Goal: Task Accomplishment & Management: Manage account settings

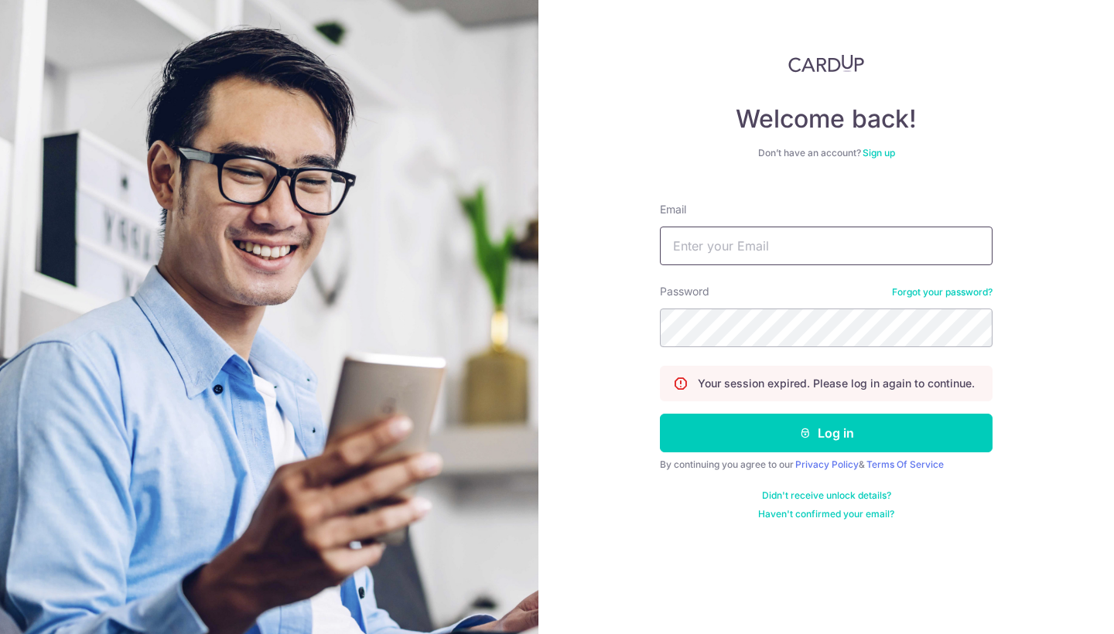
type input "anabelle@thegownwarehouse.com"
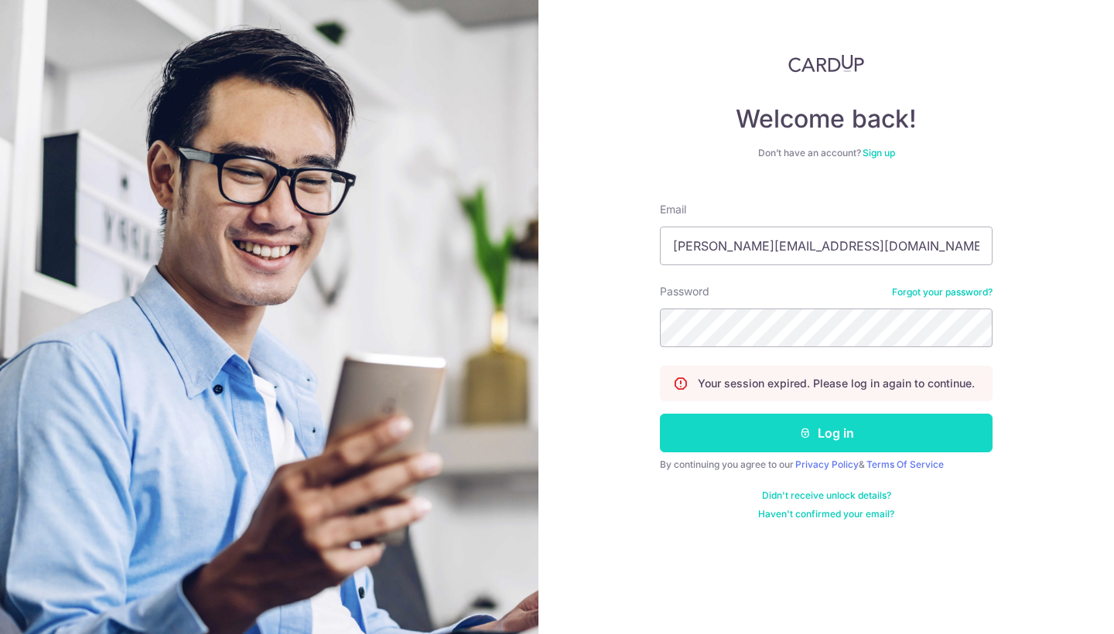
click at [788, 428] on button "Log in" at bounding box center [826, 433] width 333 height 39
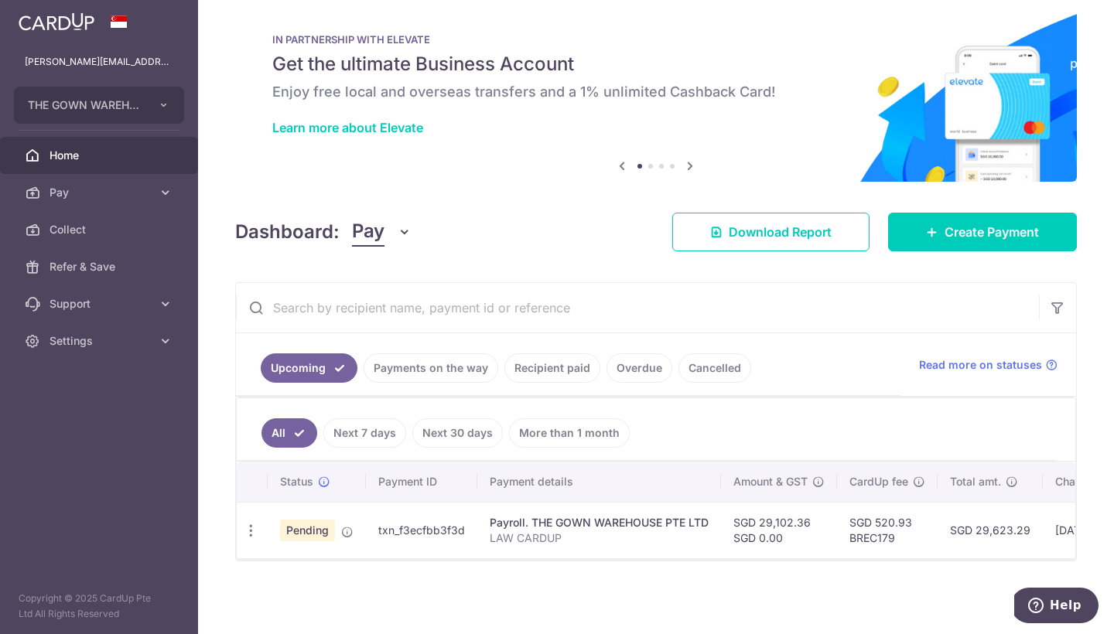
scroll to position [21, 0]
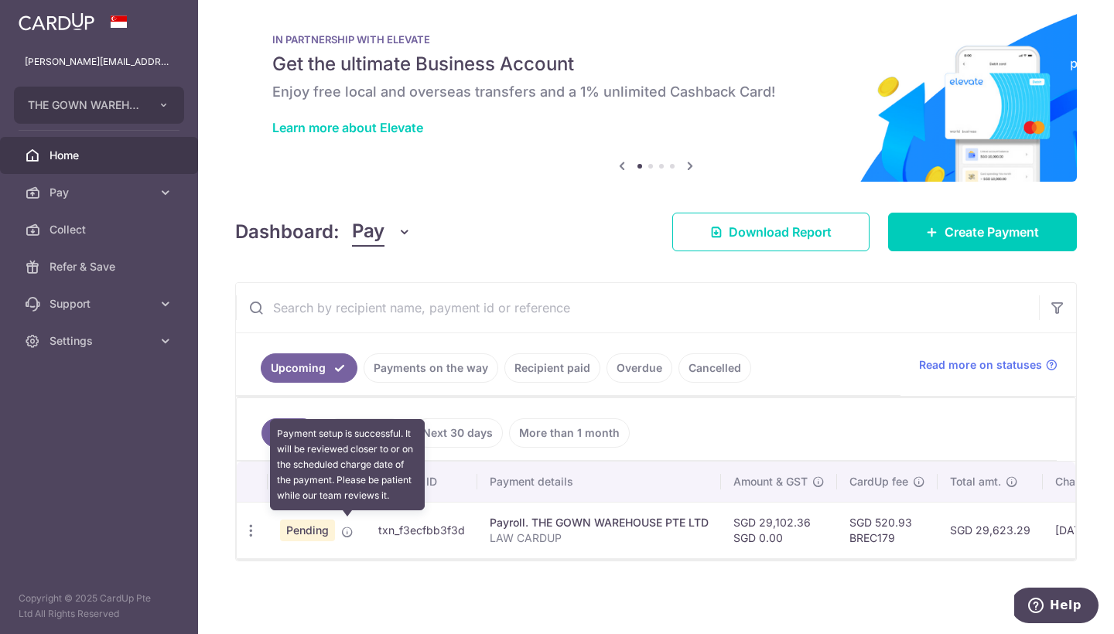
click at [345, 530] on icon at bounding box center [347, 532] width 12 height 12
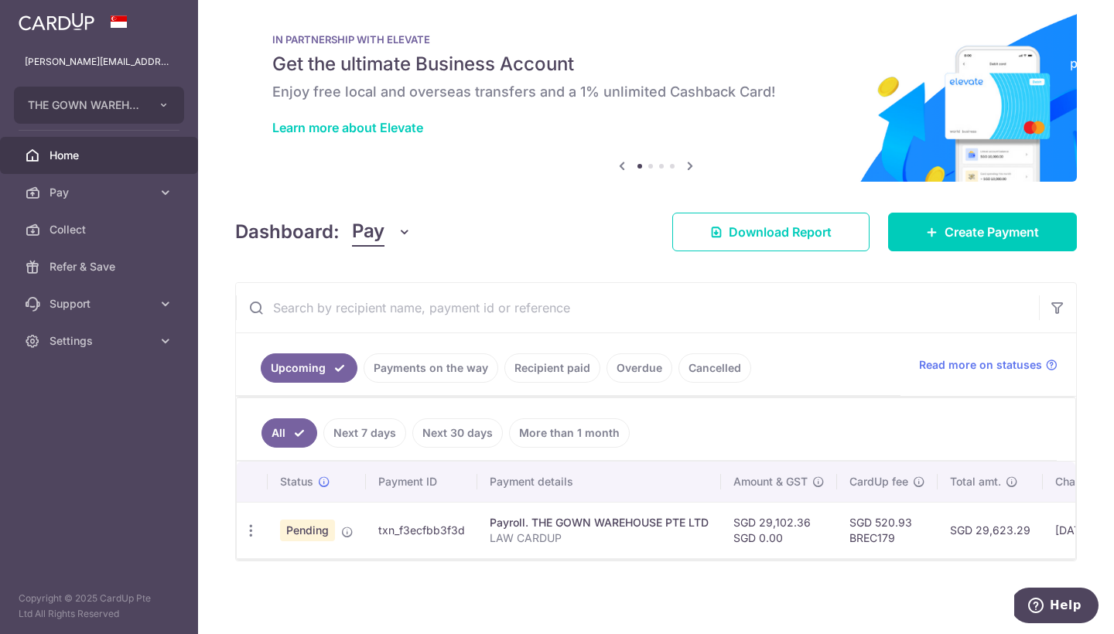
click at [564, 363] on link "Recipient paid" at bounding box center [552, 367] width 96 height 29
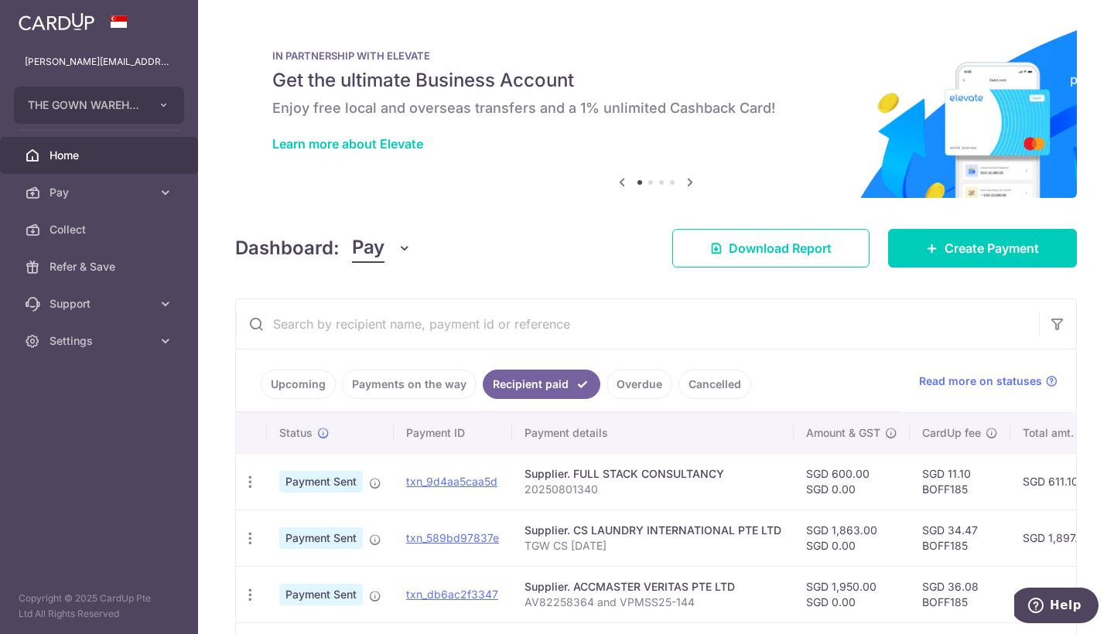
scroll to position [0, 0]
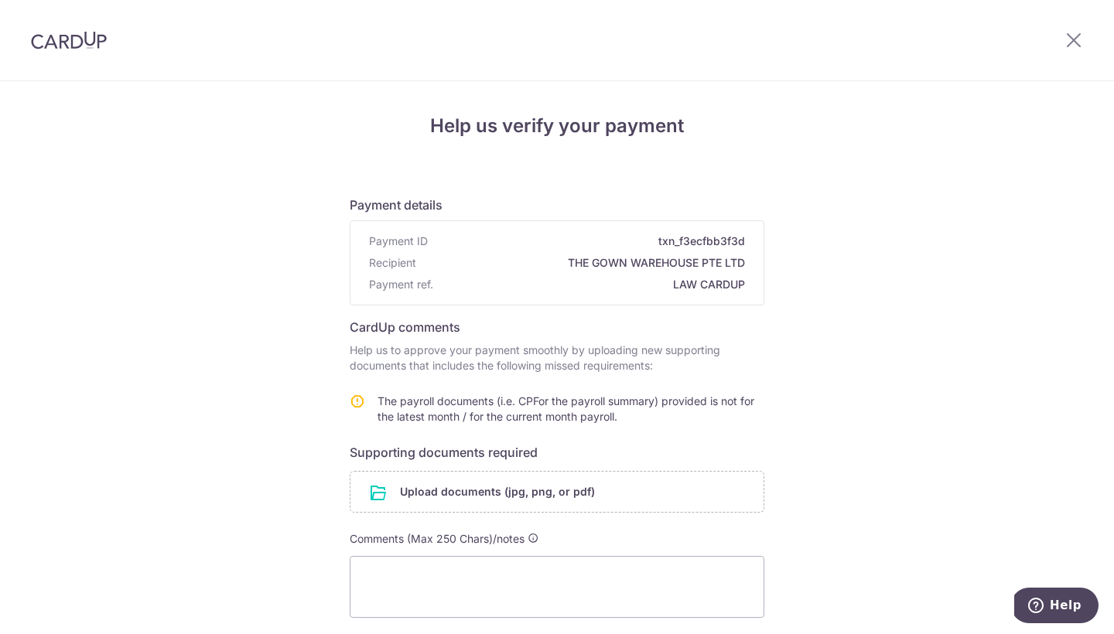
click at [229, 247] on div "Help us verify your payment Payment details Payment ID txn_f3ecfbb3f3d Recipien…" at bounding box center [557, 420] width 1114 height 679
click at [413, 493] on input "file" at bounding box center [556, 492] width 413 height 40
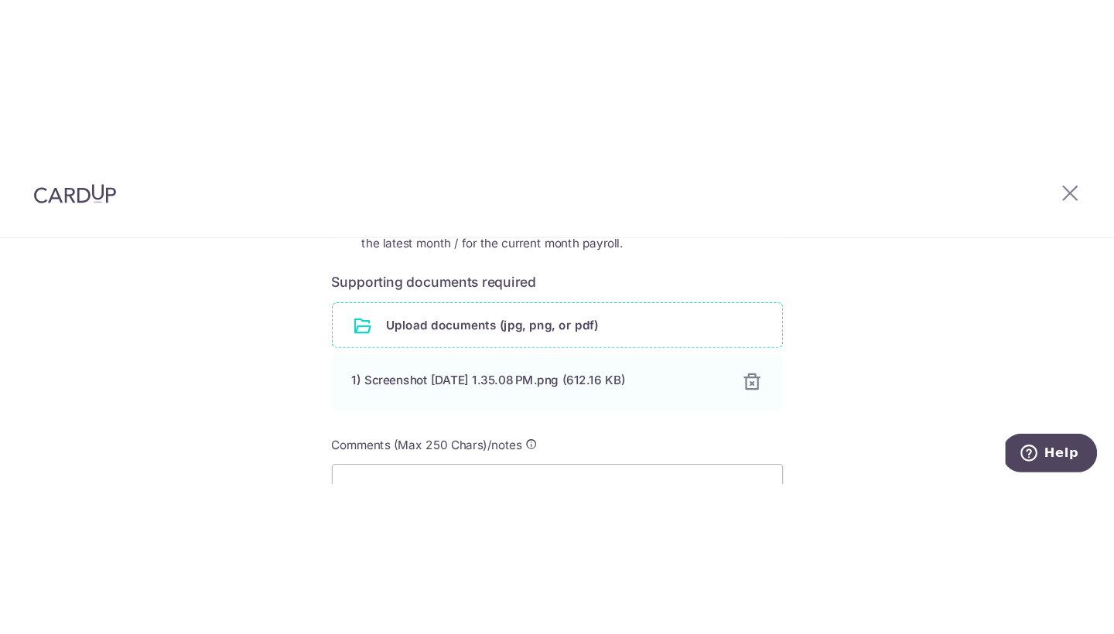
scroll to position [189, 0]
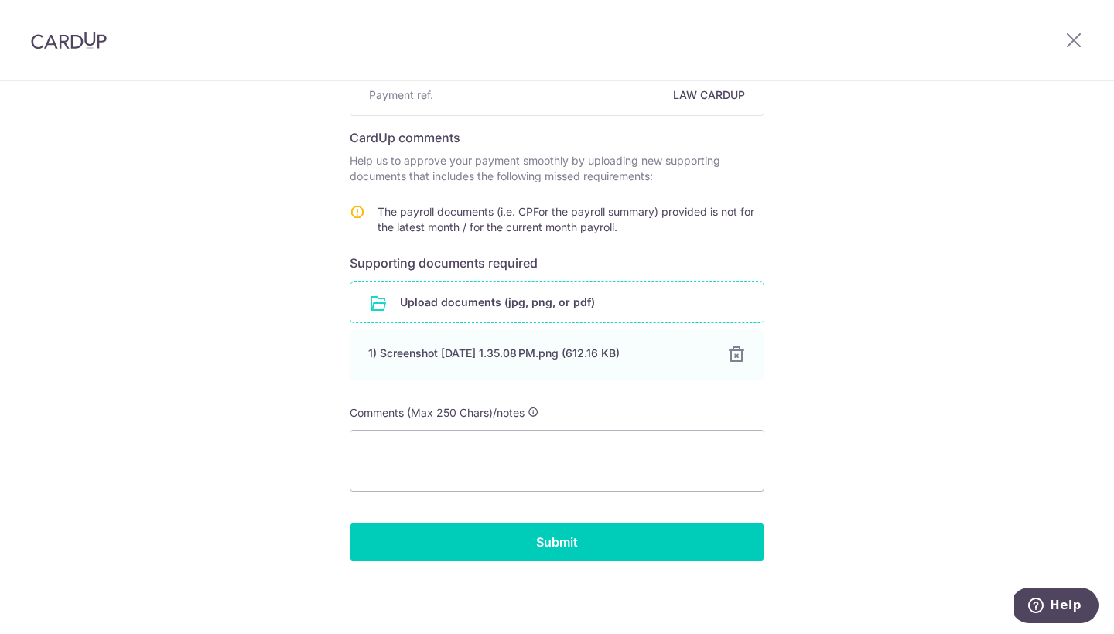
click at [458, 305] on input "file" at bounding box center [556, 302] width 413 height 40
type textarea "/Users/anabelle/Desktop/TGW HR MATTERS/BELLEAUG25payslip.pdf/Users/anabelle/Des…"
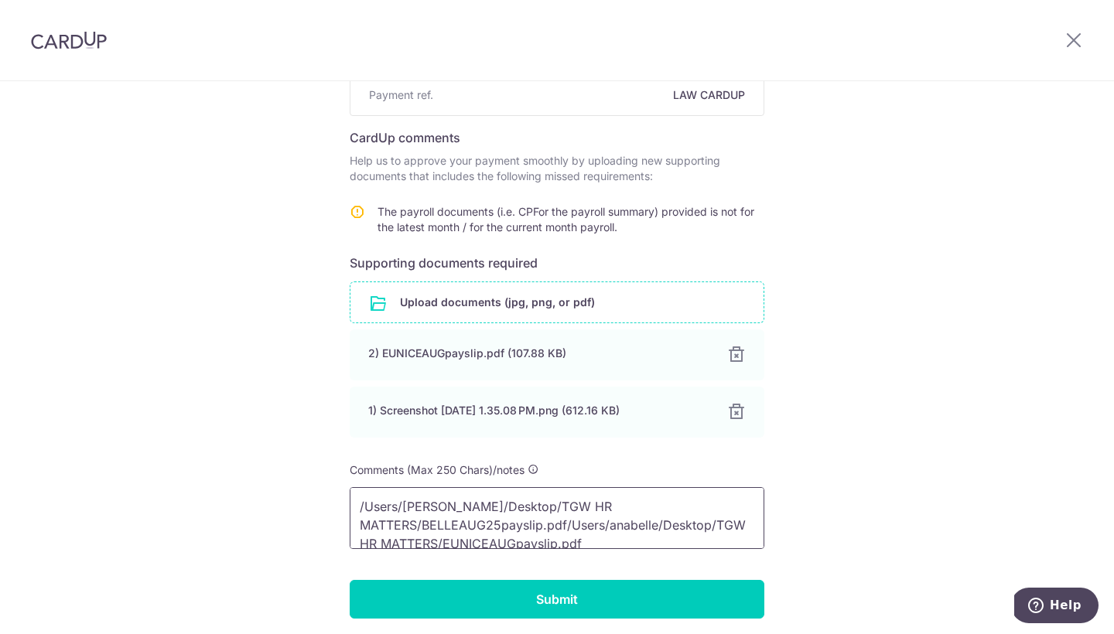
drag, startPoint x: 636, startPoint y: 538, endPoint x: 387, endPoint y: 442, distance: 267.1
click at [387, 442] on form "Payment details Payment ID txn_f3ecfbb3f3d Recipient THE GOWN WAREHOUSE PTE LTD…" at bounding box center [557, 306] width 414 height 625
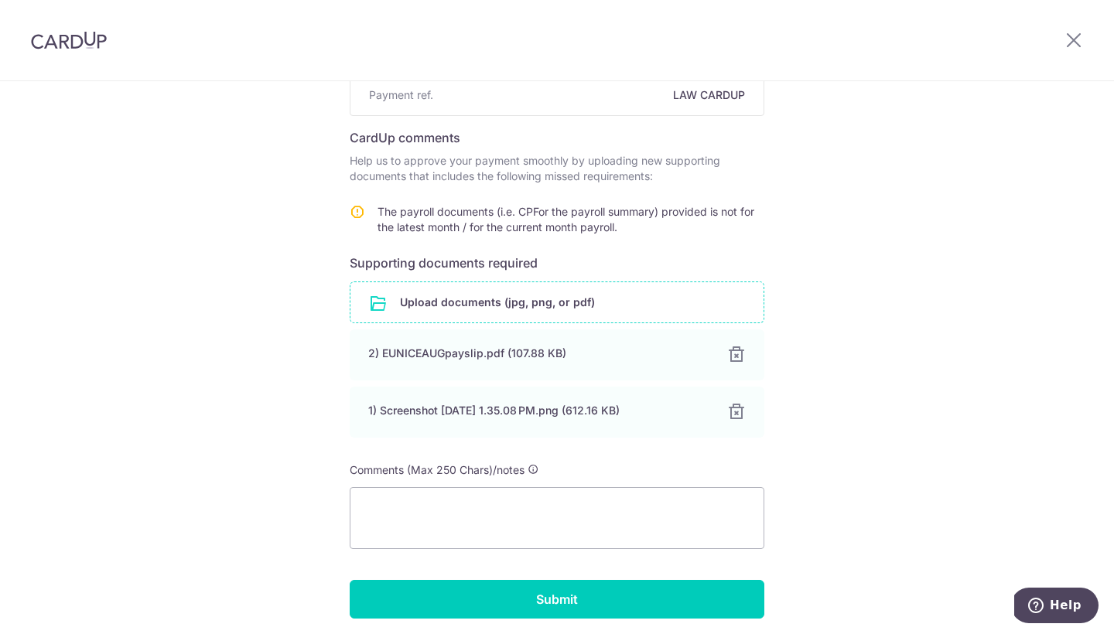
click at [431, 298] on input "file" at bounding box center [556, 302] width 413 height 40
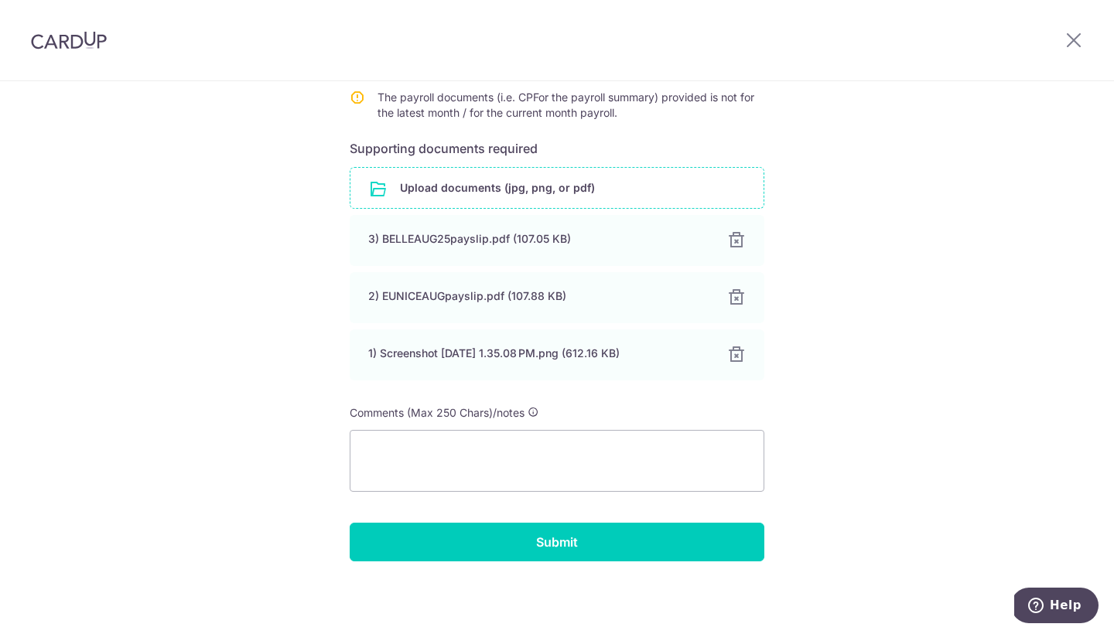
scroll to position [304, 0]
click at [583, 196] on input "file" at bounding box center [556, 188] width 413 height 40
click at [552, 186] on input "file" at bounding box center [556, 188] width 413 height 40
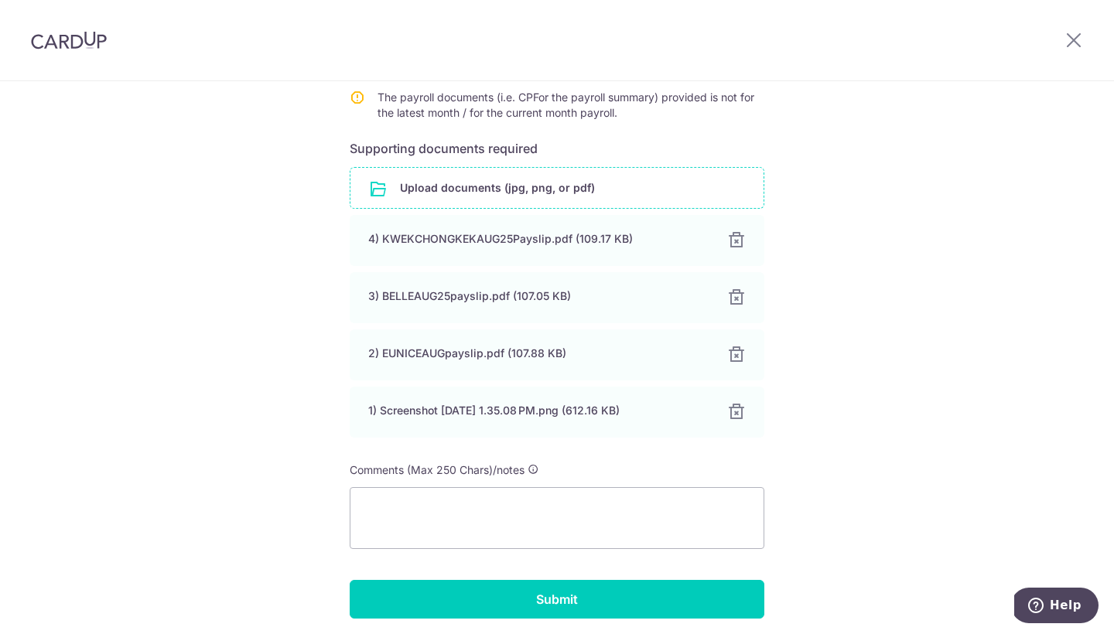
click at [560, 191] on input "file" at bounding box center [556, 188] width 413 height 40
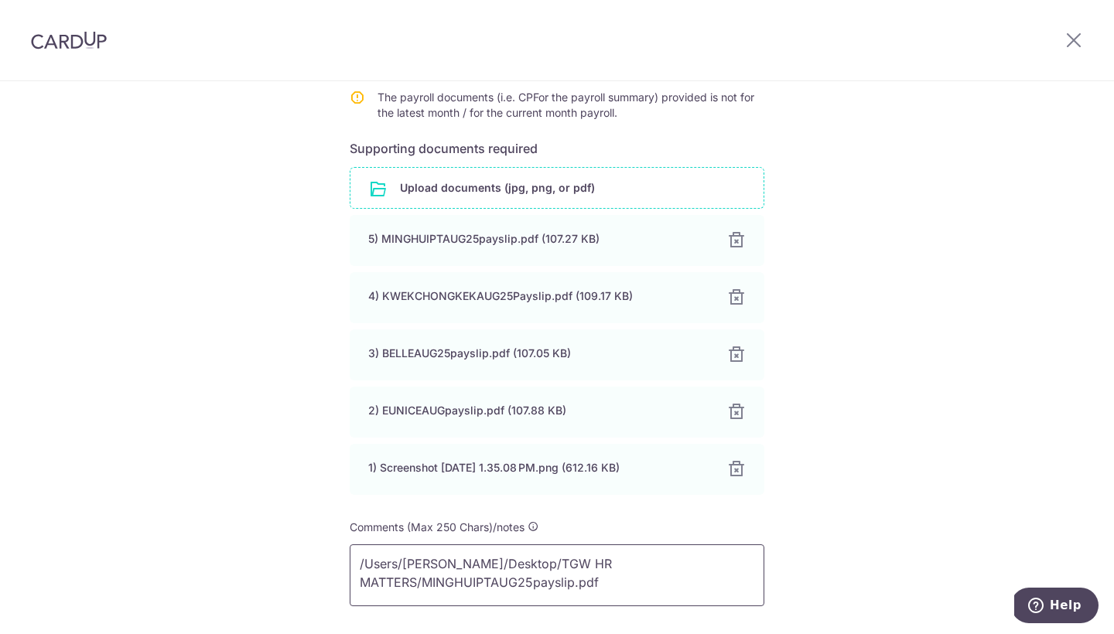
type textarea "/Users/anabelle/Desktop/TGW HR MATTERS/MINGHUIPTAUG25payslip.pdf"
click at [659, 179] on input "file" at bounding box center [556, 188] width 413 height 40
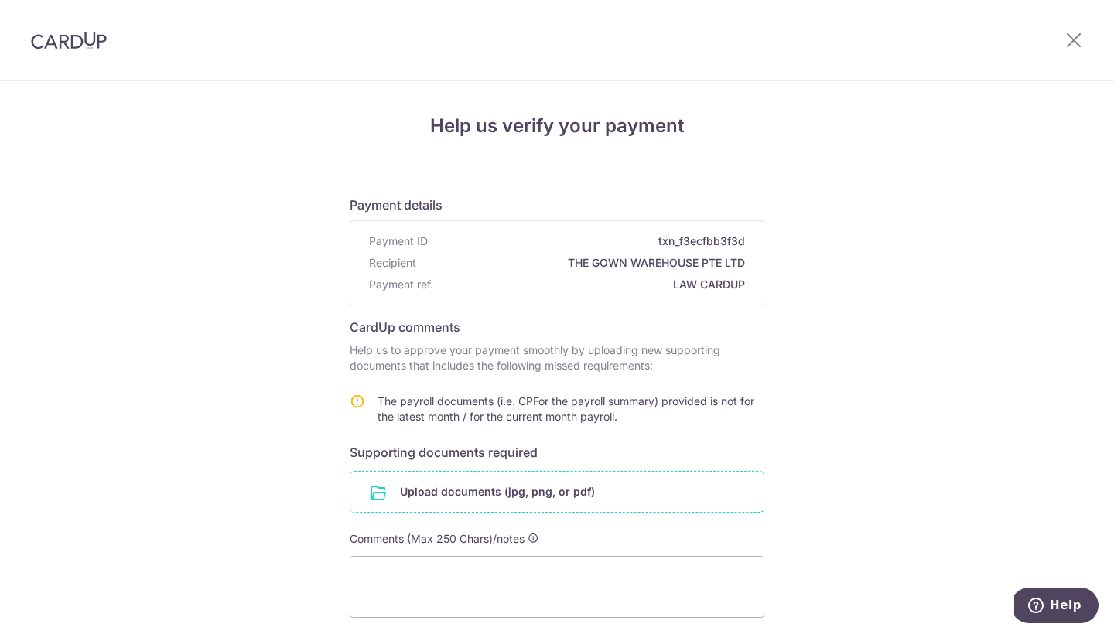
click at [568, 498] on input "file" at bounding box center [556, 492] width 413 height 40
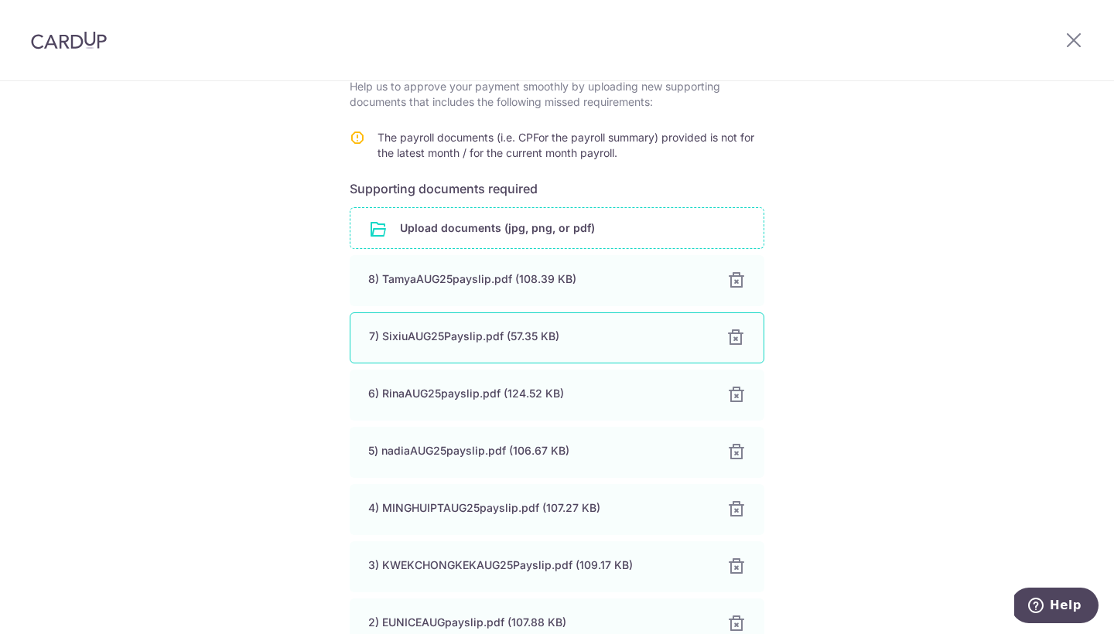
scroll to position [244, 0]
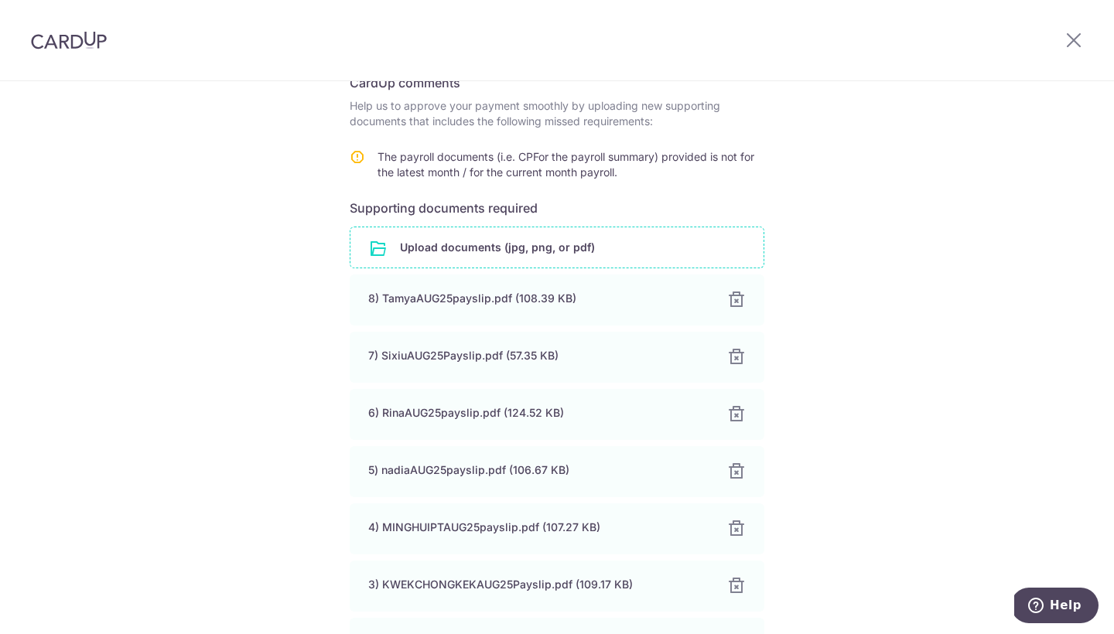
click at [590, 253] on input "file" at bounding box center [556, 247] width 413 height 40
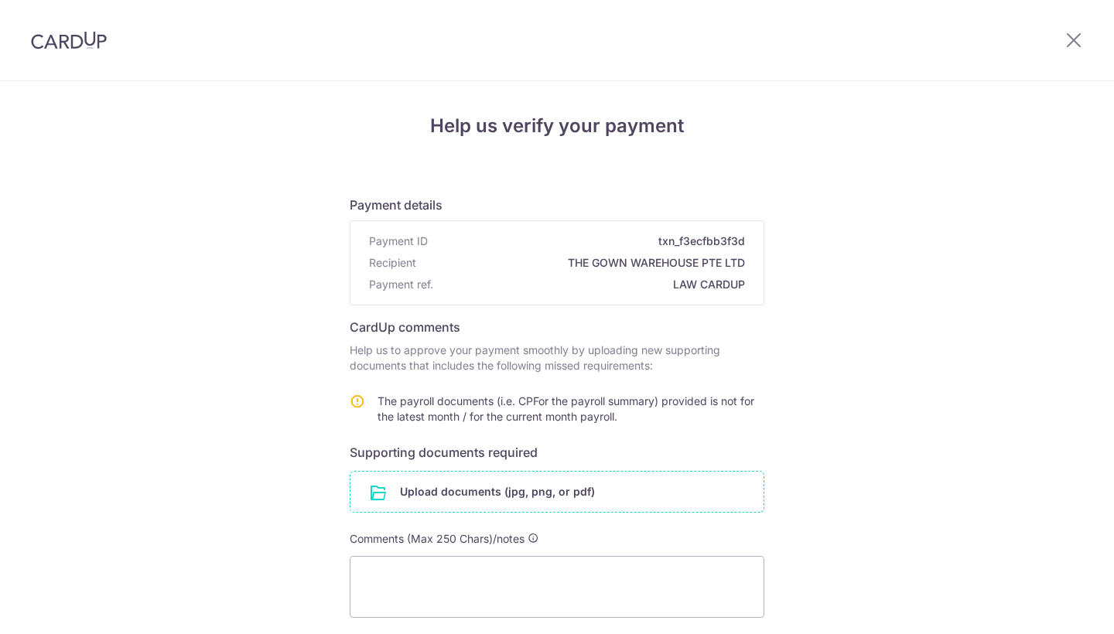
click at [428, 479] on input "file" at bounding box center [556, 492] width 413 height 40
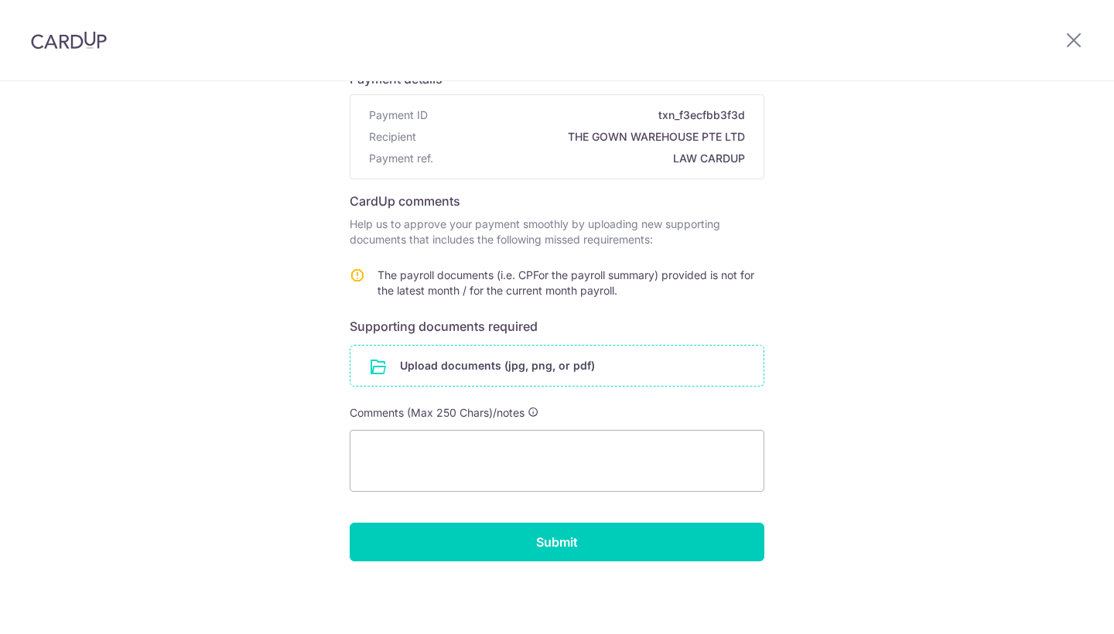
scroll to position [126, 0]
click at [493, 359] on input "file" at bounding box center [556, 366] width 413 height 40
type textarea "/Users/anabelle/Desktop/Screenshot 2025-09-15 at 1.35.08 PM.png"
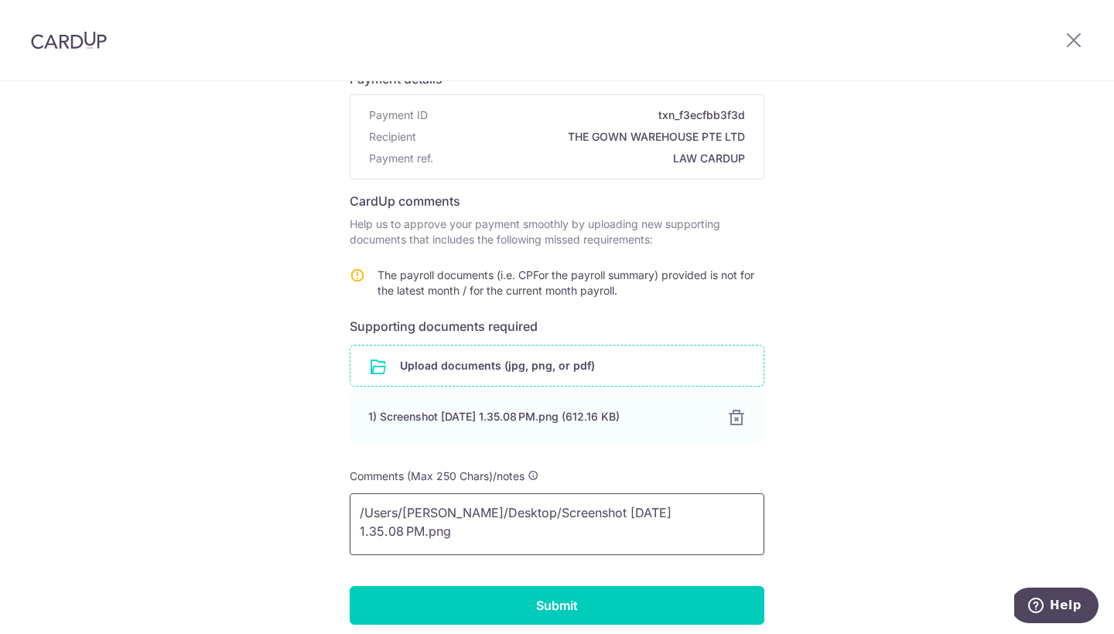
drag, startPoint x: 494, startPoint y: 532, endPoint x: 303, endPoint y: 479, distance: 198.1
click at [303, 479] on div "Help us verify your payment Payment details Payment ID txn_f3ecfbb3f3d Recipien…" at bounding box center [557, 326] width 1114 height 742
click at [428, 370] on input "file" at bounding box center [556, 366] width 413 height 40
type textarea "/Users/anabelle/Desktop/TGW HR MATTERS/BELLEAUG25payslip.pdf /Users/anabelle/De…"
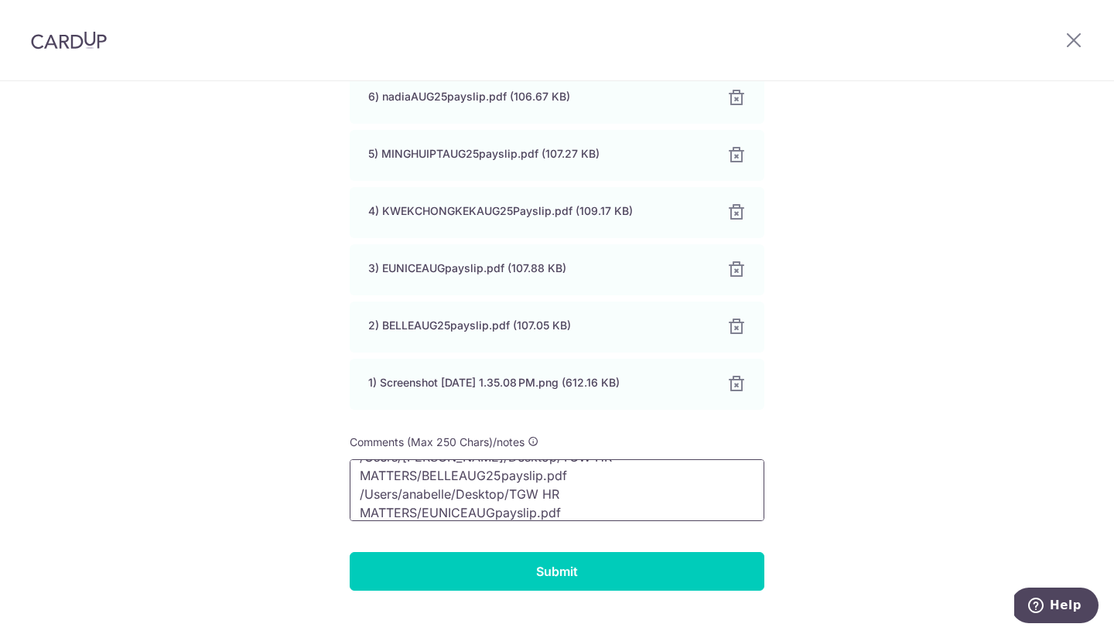
scroll to position [0, 0]
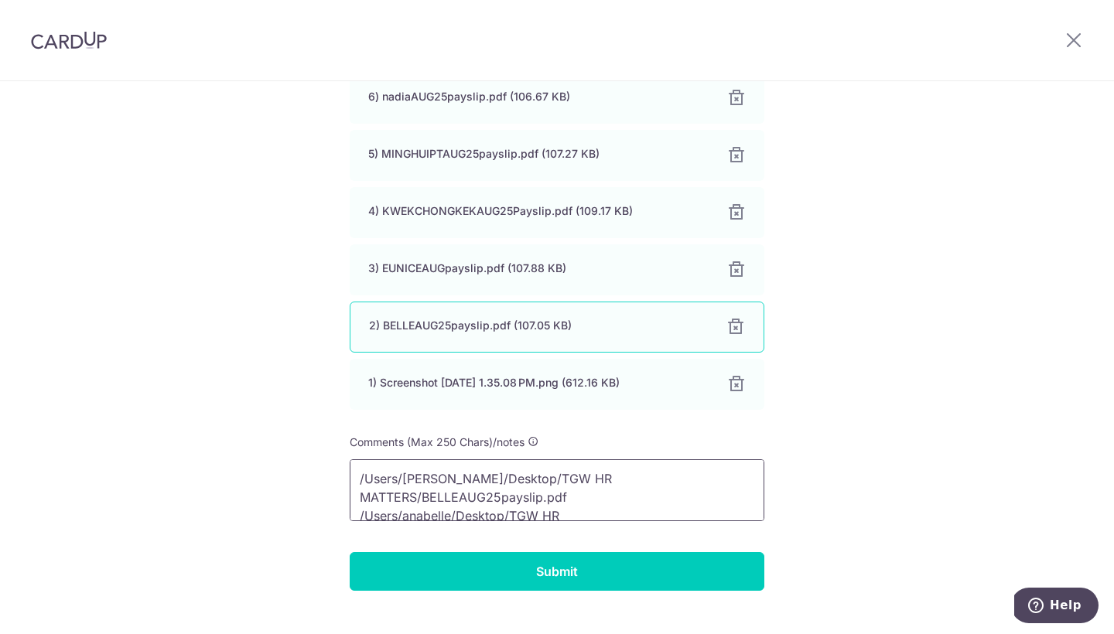
drag, startPoint x: 629, startPoint y: 505, endPoint x: 365, endPoint y: 350, distance: 305.7
click at [365, 350] on form "Payment details Payment ID txn_f3ecfbb3f3d Recipient THE GOWN WAREHOUSE PTE LTD…" at bounding box center [557, 164] width 414 height 854
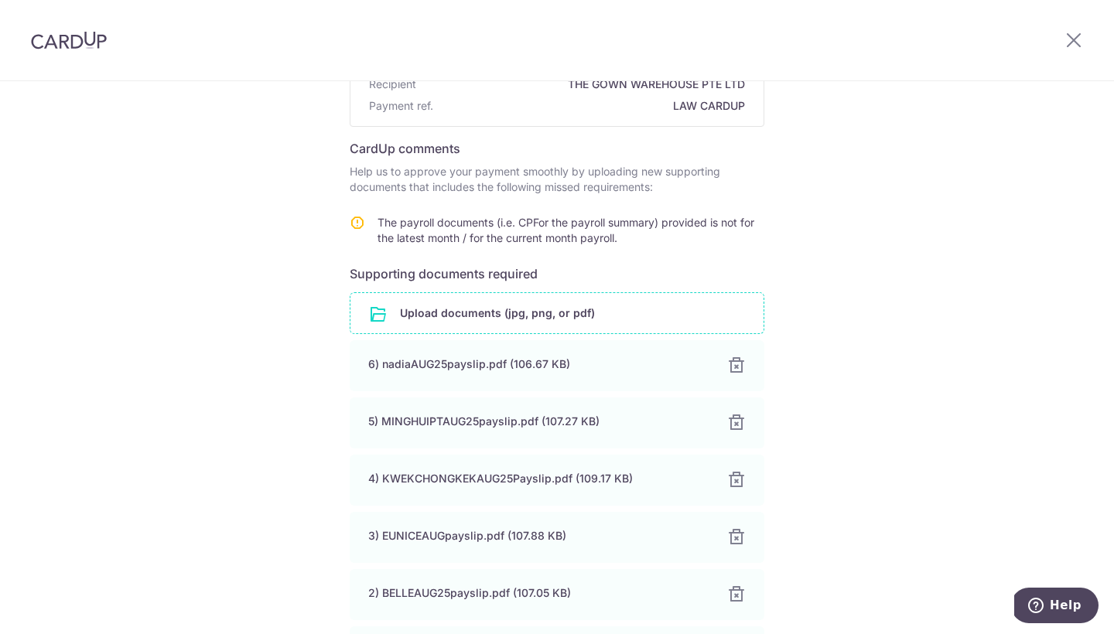
scroll to position [223, 0]
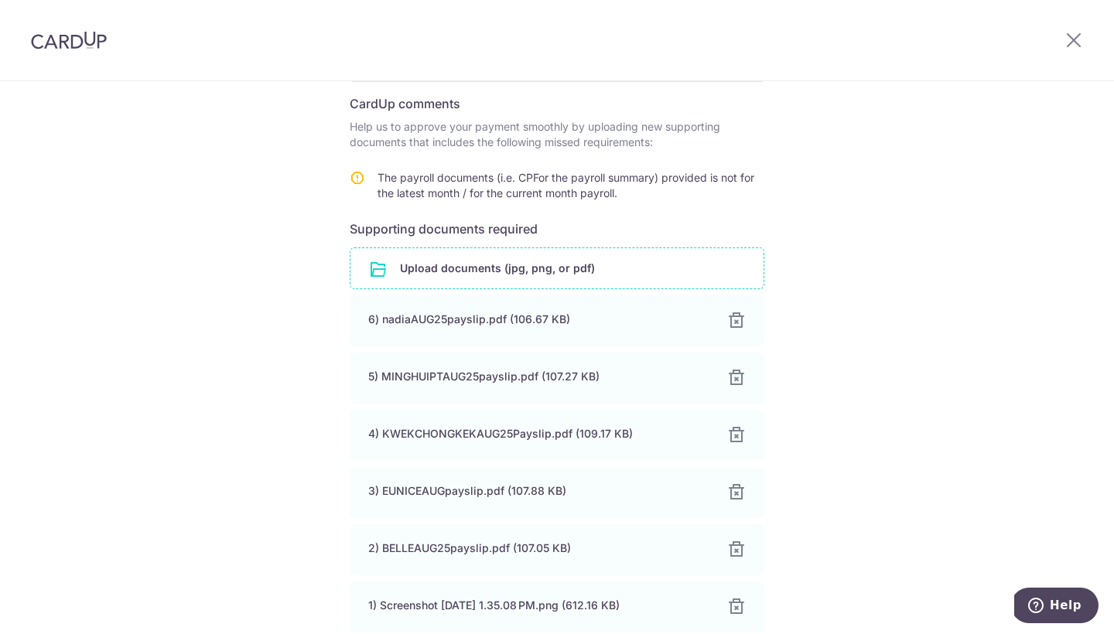
click at [516, 263] on input "file" at bounding box center [556, 268] width 413 height 40
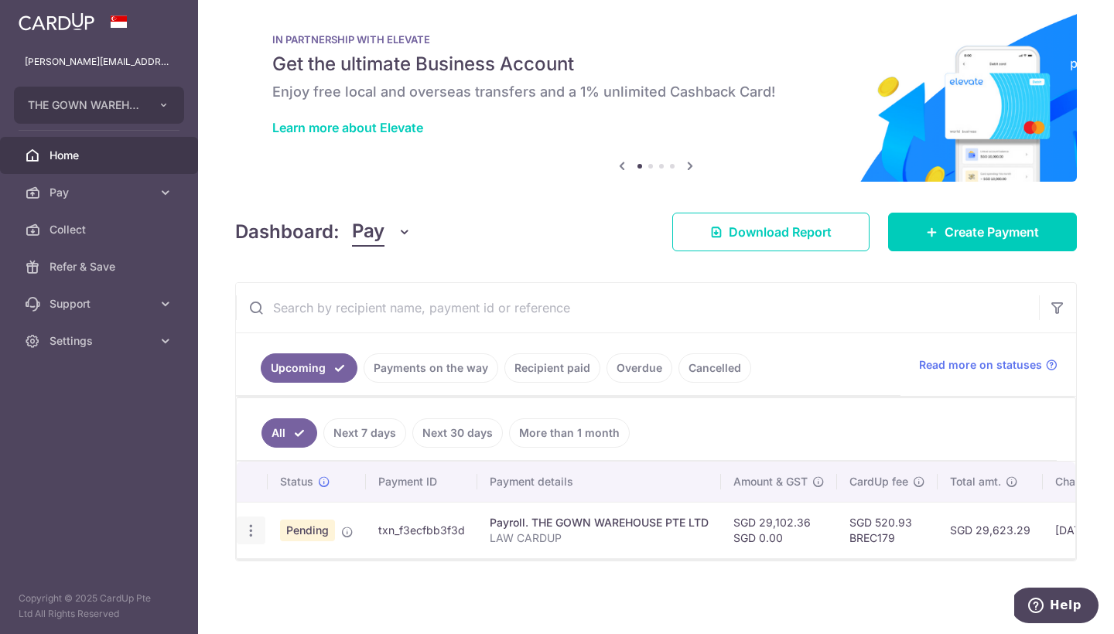
click at [251, 529] on icon "button" at bounding box center [251, 531] width 16 height 16
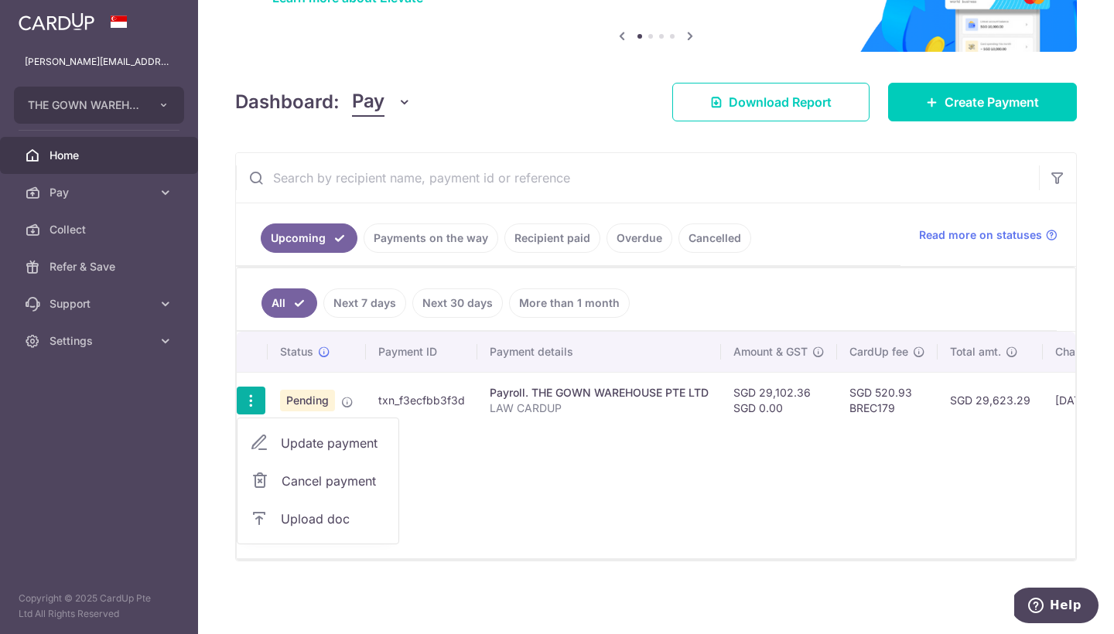
scroll to position [151, 0]
click at [306, 514] on span "Upload doc" at bounding box center [333, 519] width 105 height 19
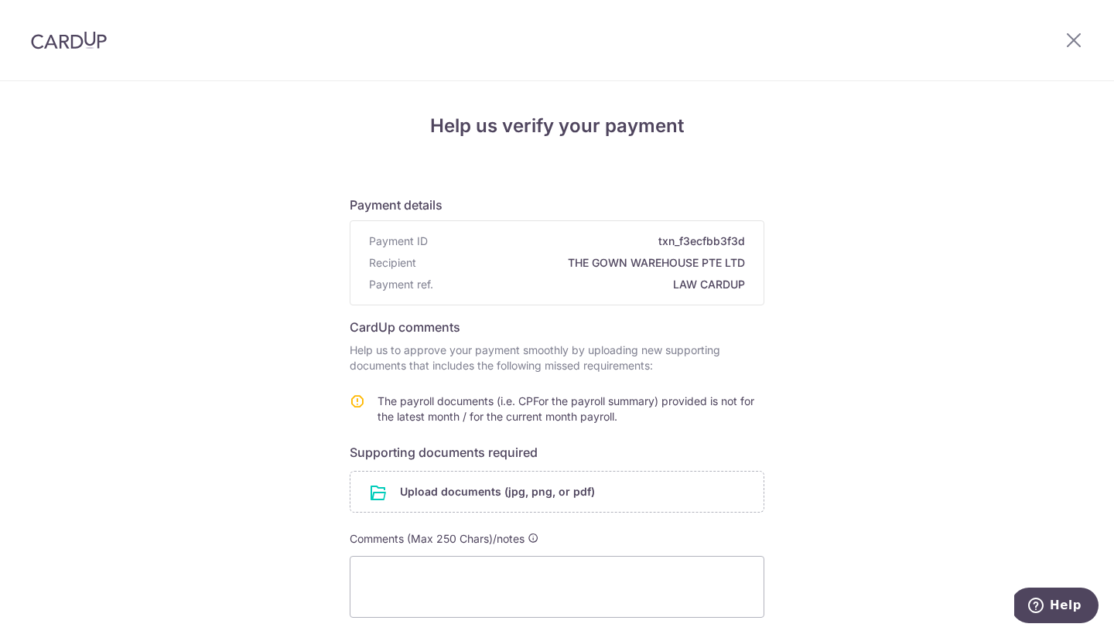
scroll to position [126, 0]
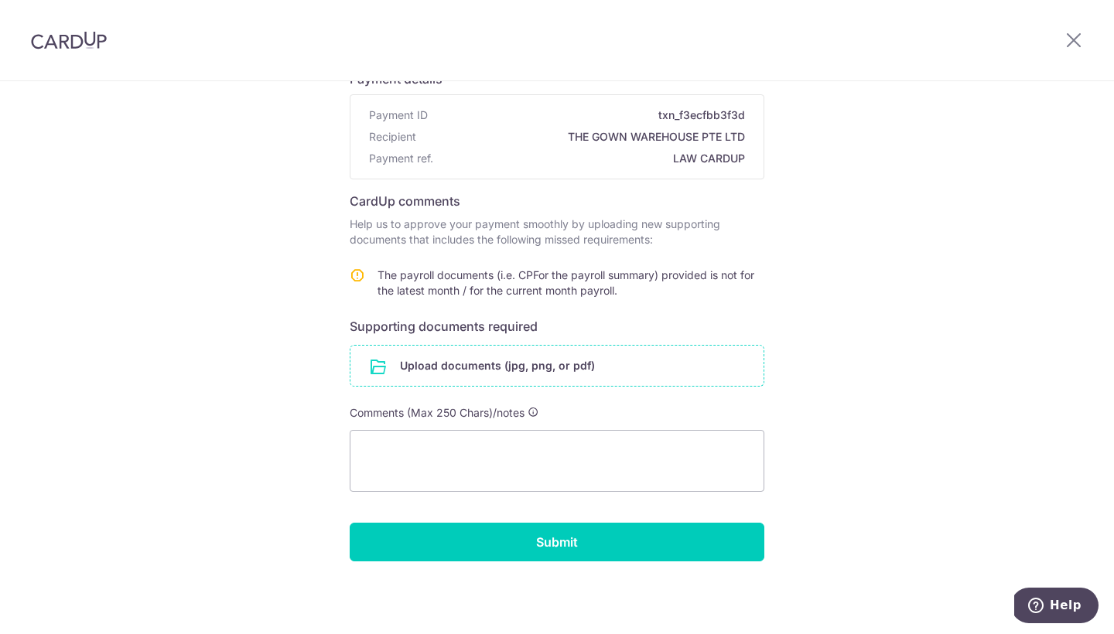
click at [484, 367] on input "file" at bounding box center [556, 366] width 413 height 40
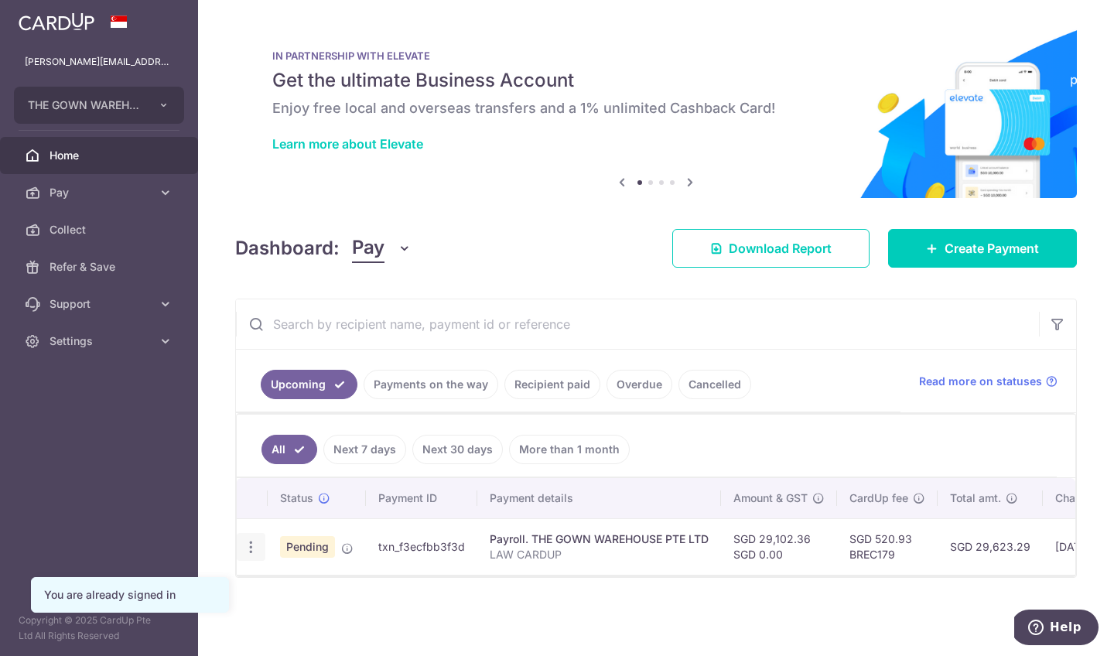
click at [249, 547] on icon "button" at bounding box center [251, 547] width 16 height 16
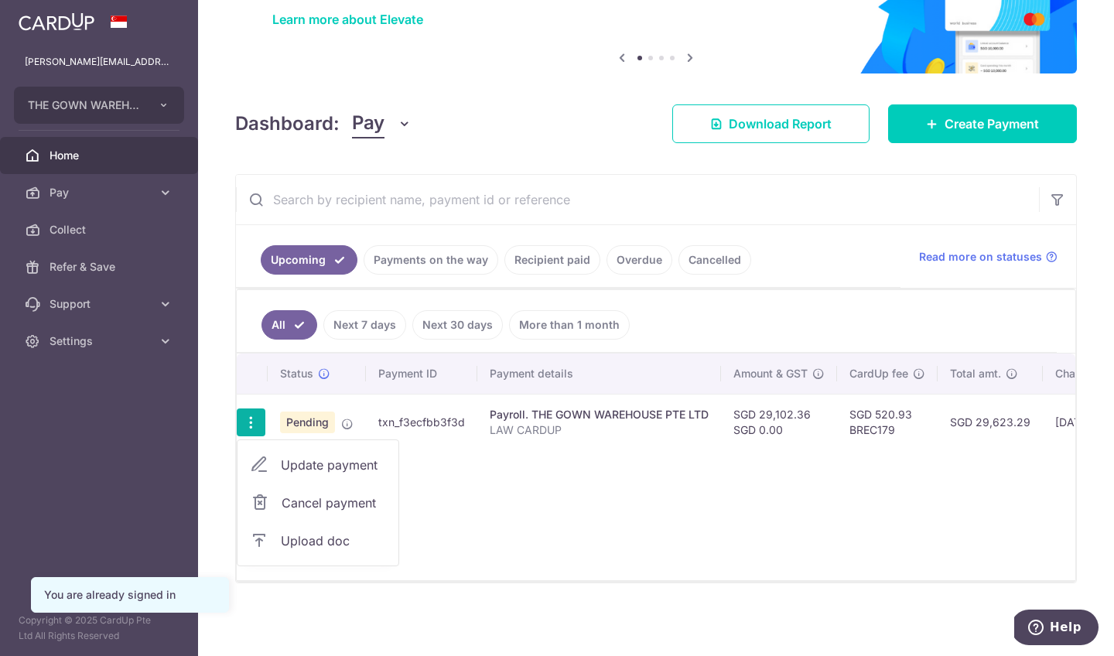
scroll to position [129, 0]
click at [311, 544] on span "Upload doc" at bounding box center [333, 540] width 105 height 19
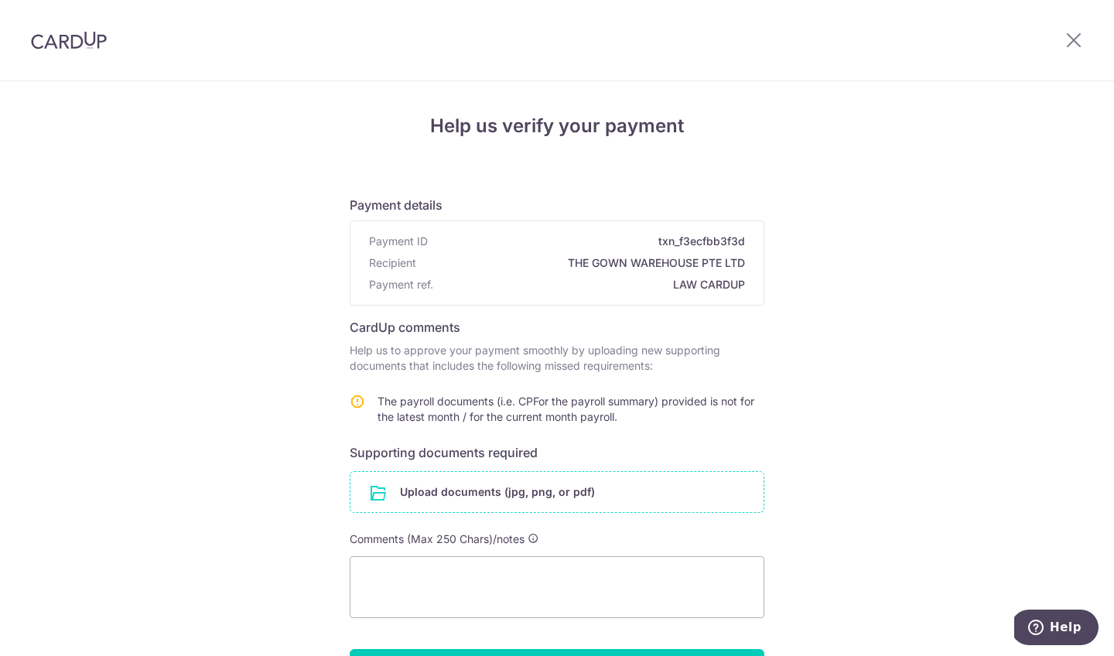
click at [447, 491] on input "file" at bounding box center [556, 492] width 413 height 40
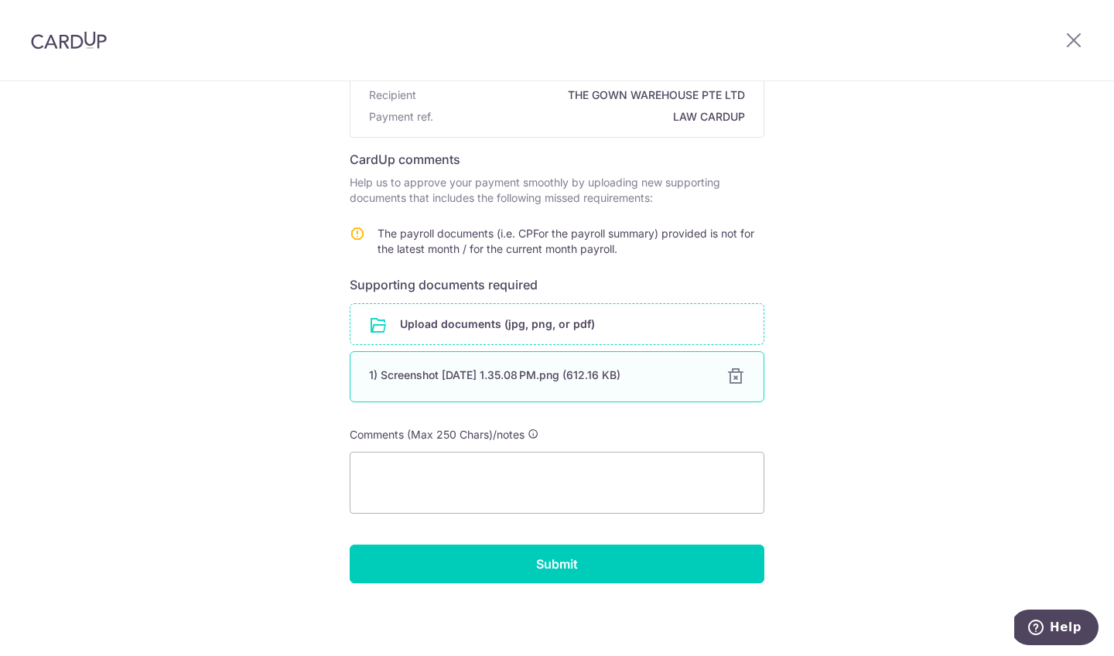
scroll to position [168, 0]
click at [572, 326] on input "file" at bounding box center [556, 324] width 413 height 40
type textarea "/Users/anabelle/Desktop/TGW HR MATTERS/BELLEAUG25payslip.pdf /Users/anabelle/De…"
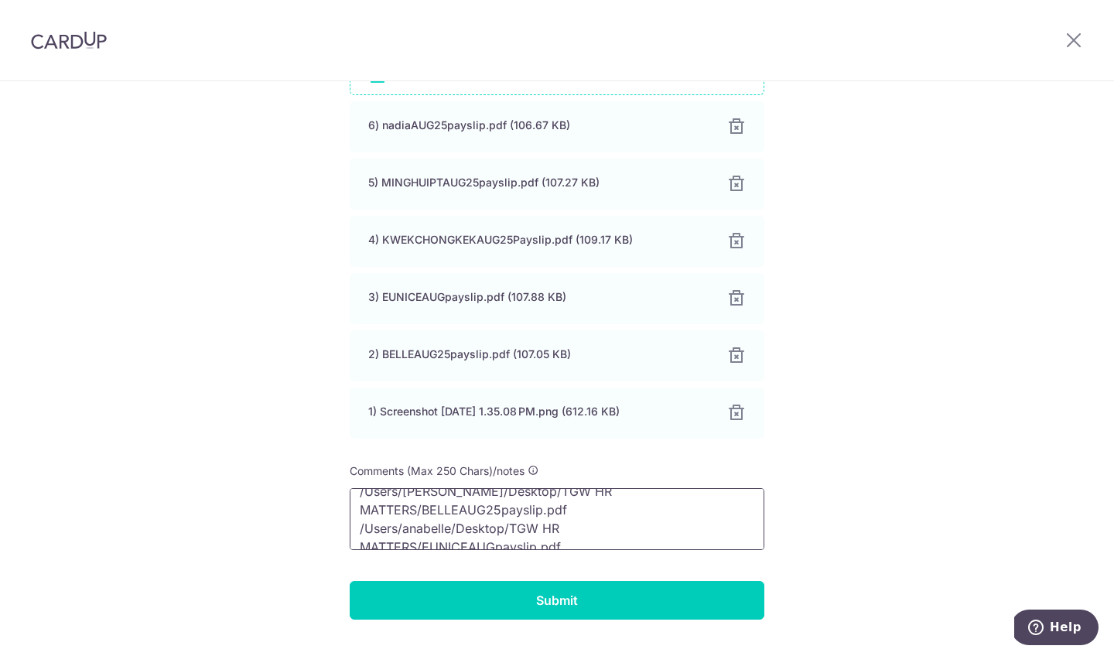
scroll to position [0, 0]
drag, startPoint x: 612, startPoint y: 537, endPoint x: 318, endPoint y: 429, distance: 313.2
click at [318, 429] on div "Help us verify your payment Payment details Payment ID txn_f3ecfbb3f3d Recipien…" at bounding box center [557, 178] width 1114 height 1028
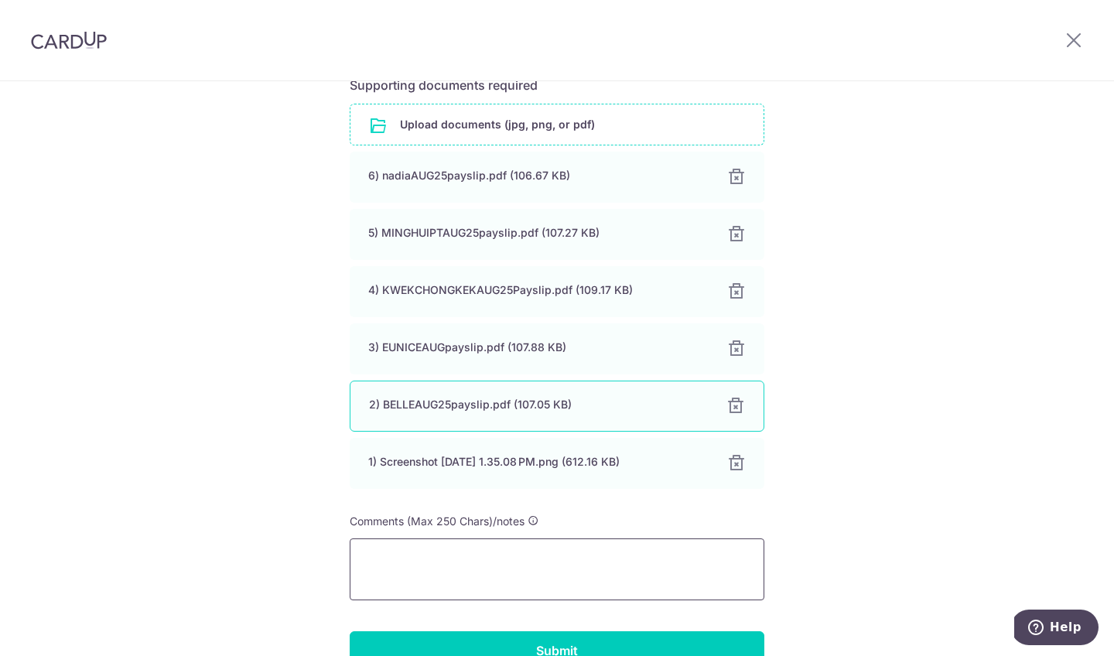
scroll to position [356, 0]
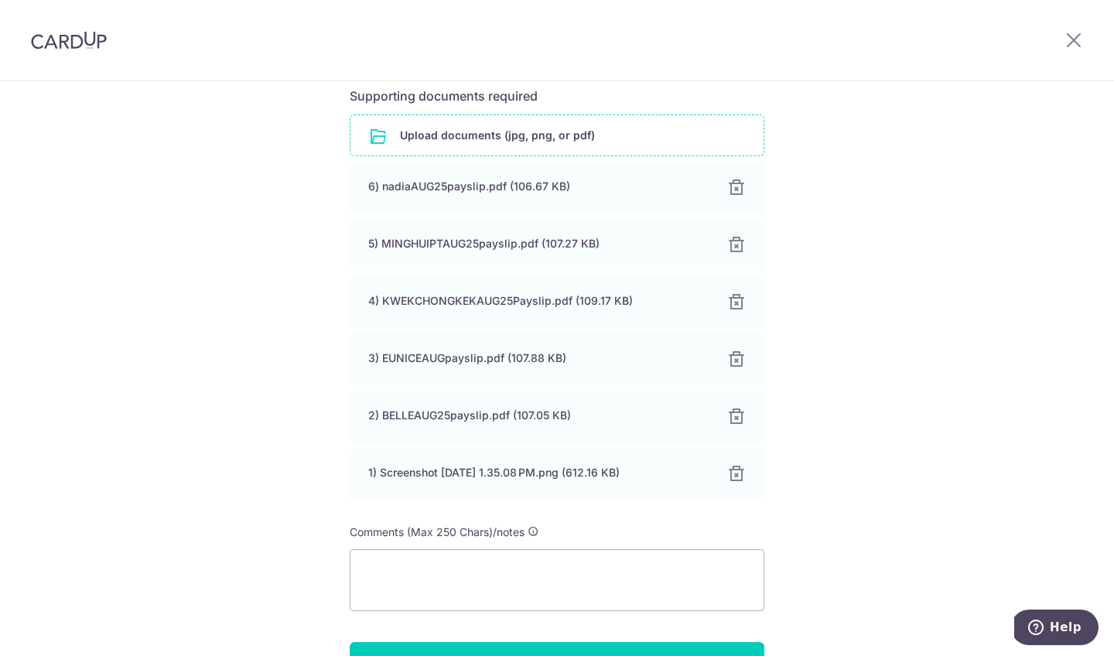
click at [508, 142] on input "file" at bounding box center [556, 135] width 413 height 40
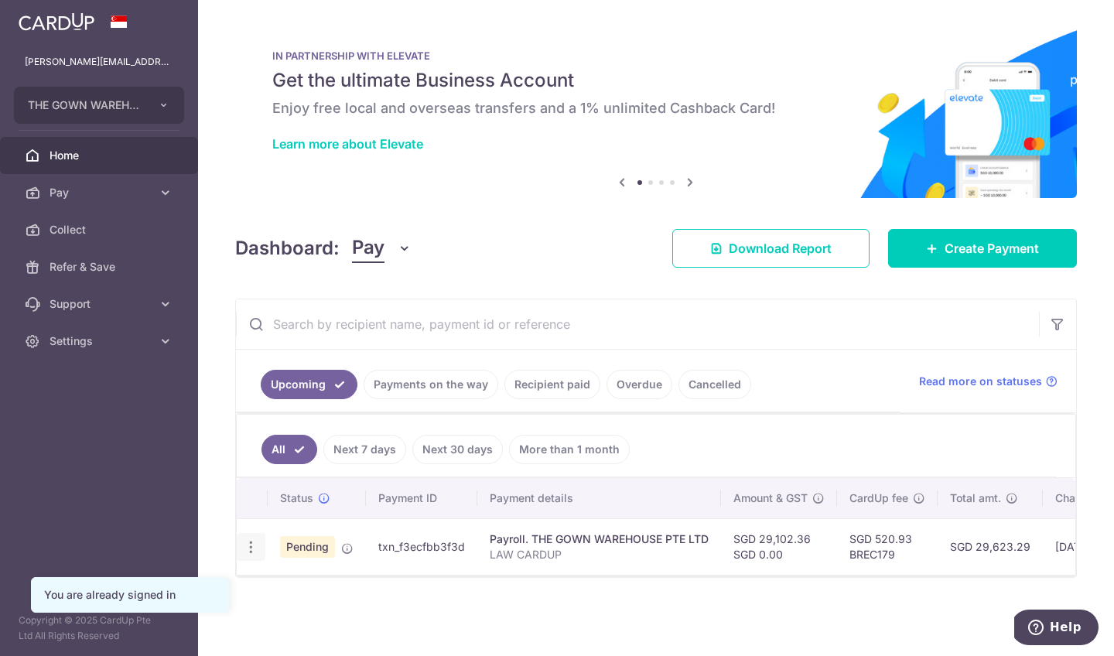
click at [252, 554] on div "Update payment Cancel payment Upload doc" at bounding box center [251, 547] width 29 height 29
click at [247, 548] on icon "button" at bounding box center [251, 547] width 16 height 16
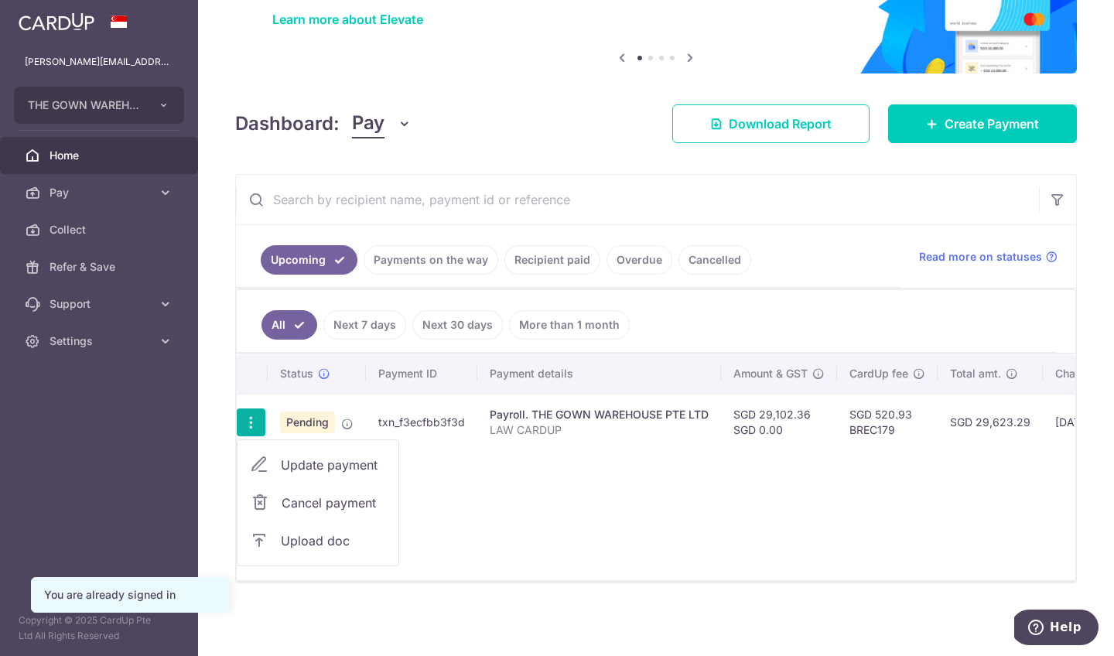
scroll to position [129, 0]
click at [322, 535] on span "Upload doc" at bounding box center [333, 540] width 105 height 19
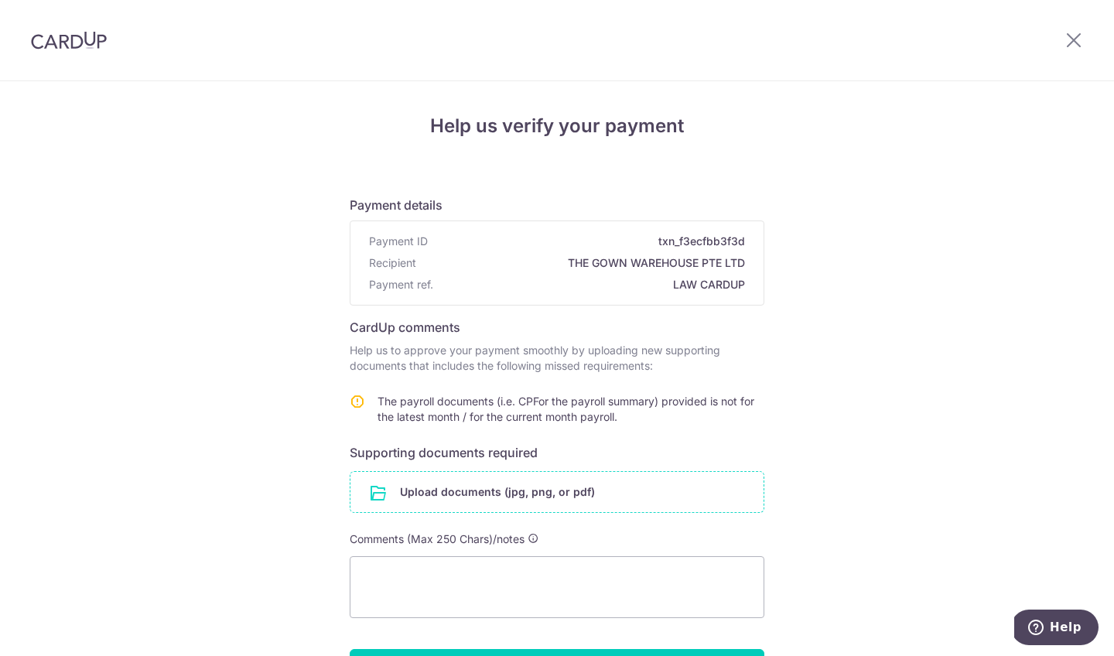
click at [431, 491] on input "file" at bounding box center [556, 492] width 413 height 40
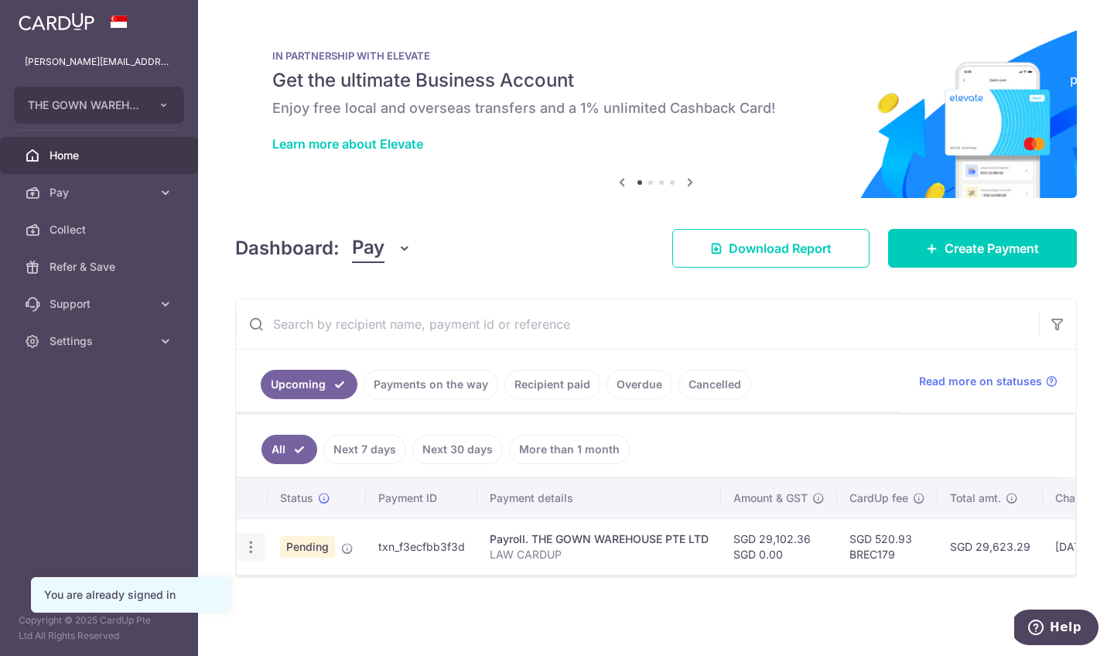
click at [251, 548] on icon "button" at bounding box center [251, 547] width 16 height 16
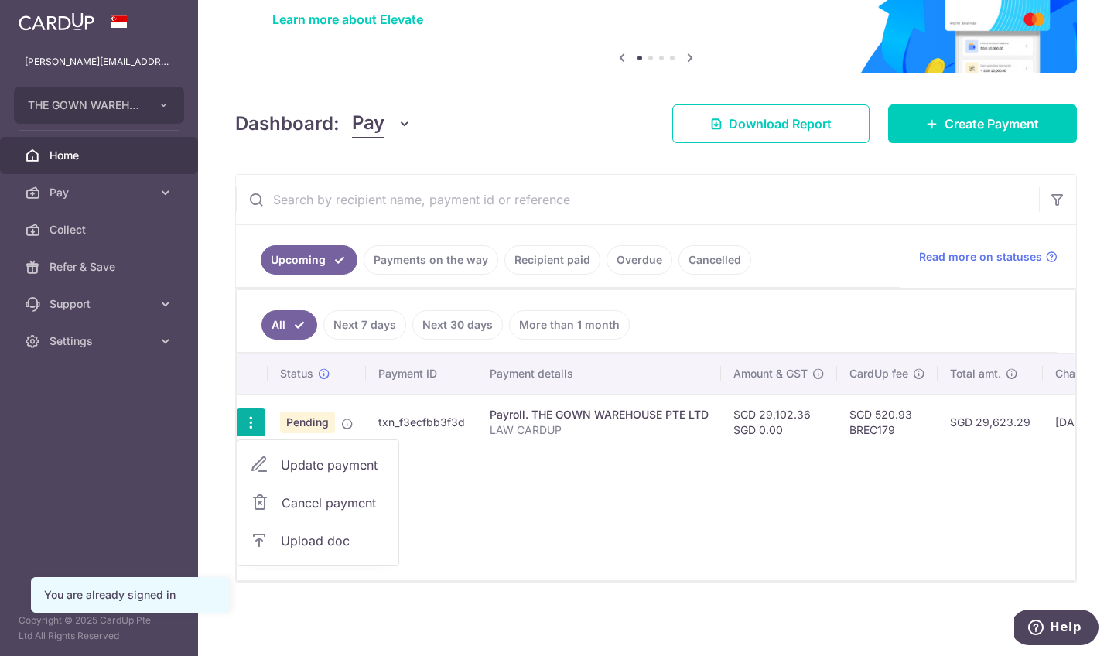
scroll to position [129, 0]
click at [338, 522] on link "Upload doc" at bounding box center [317, 540] width 161 height 37
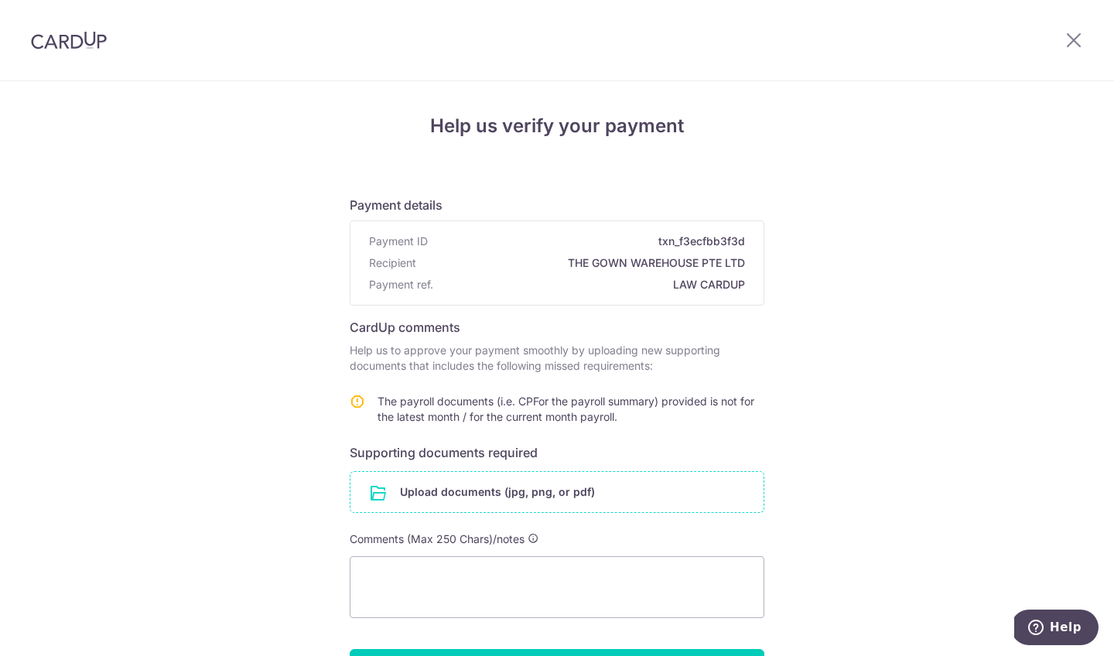
click at [428, 503] on input "file" at bounding box center [556, 492] width 413 height 40
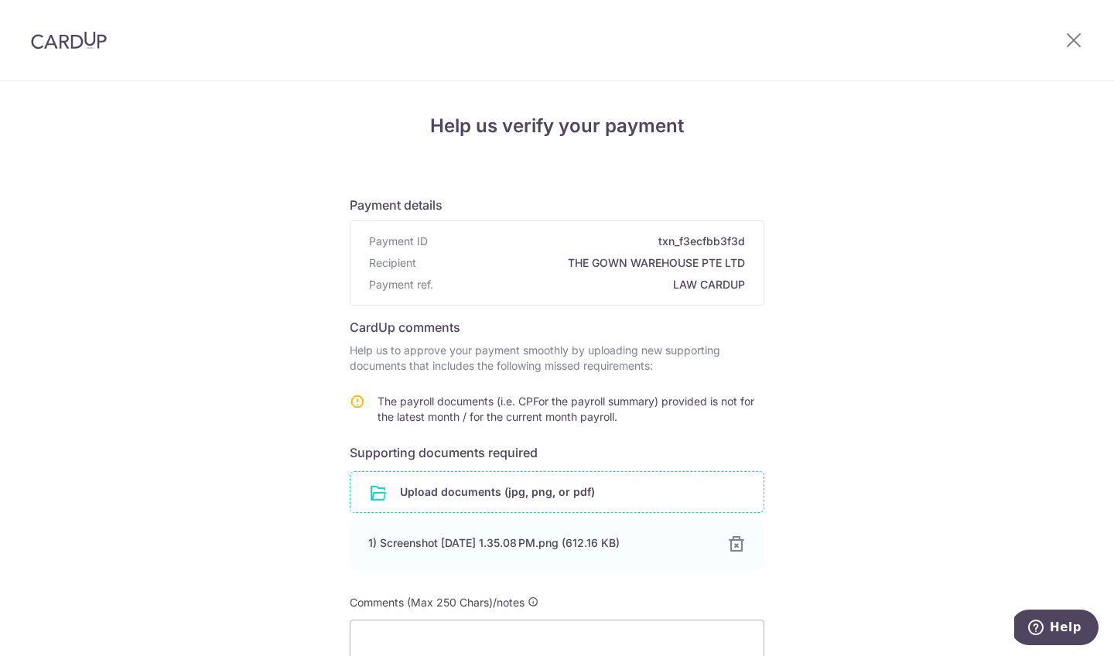
click at [610, 490] on input "file" at bounding box center [556, 492] width 413 height 40
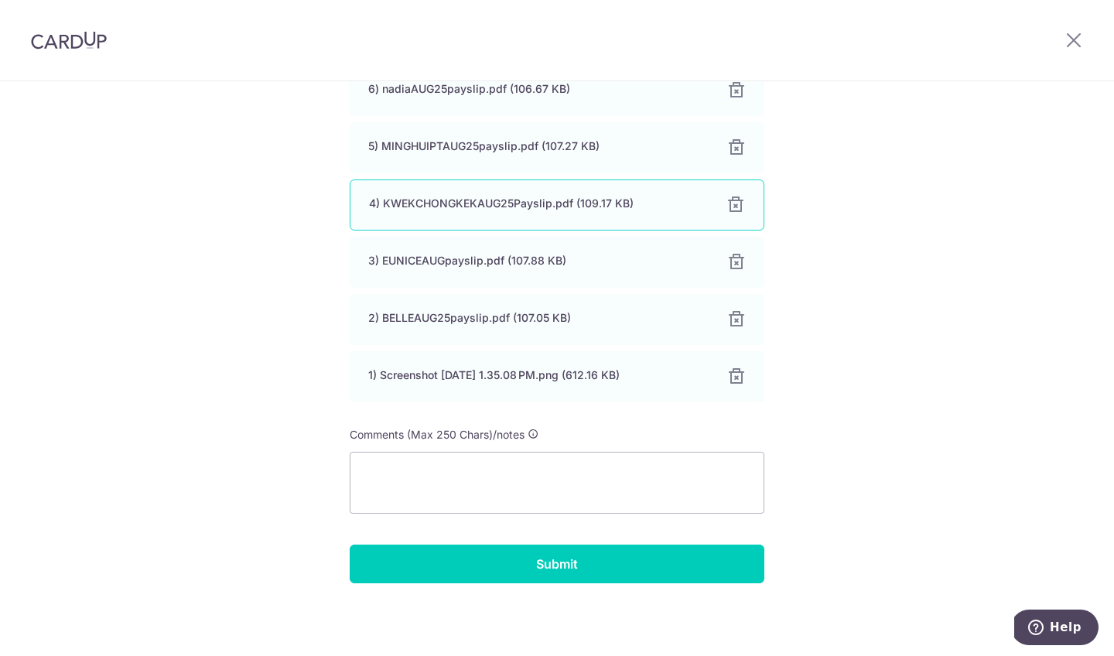
scroll to position [323, 0]
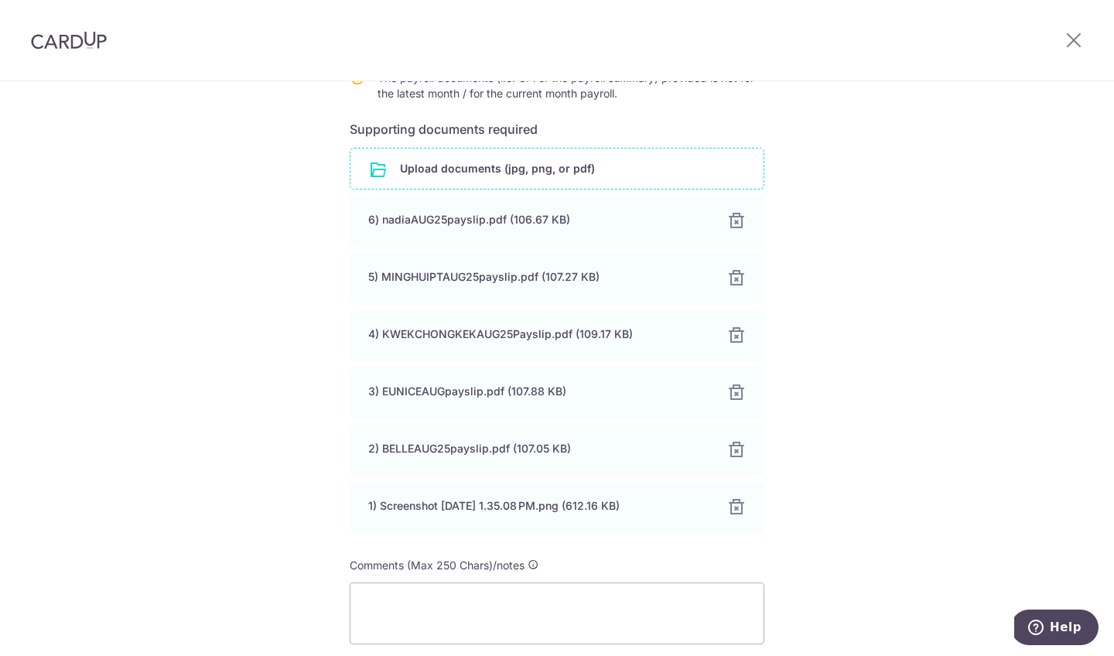
click at [564, 162] on input "file" at bounding box center [556, 168] width 413 height 40
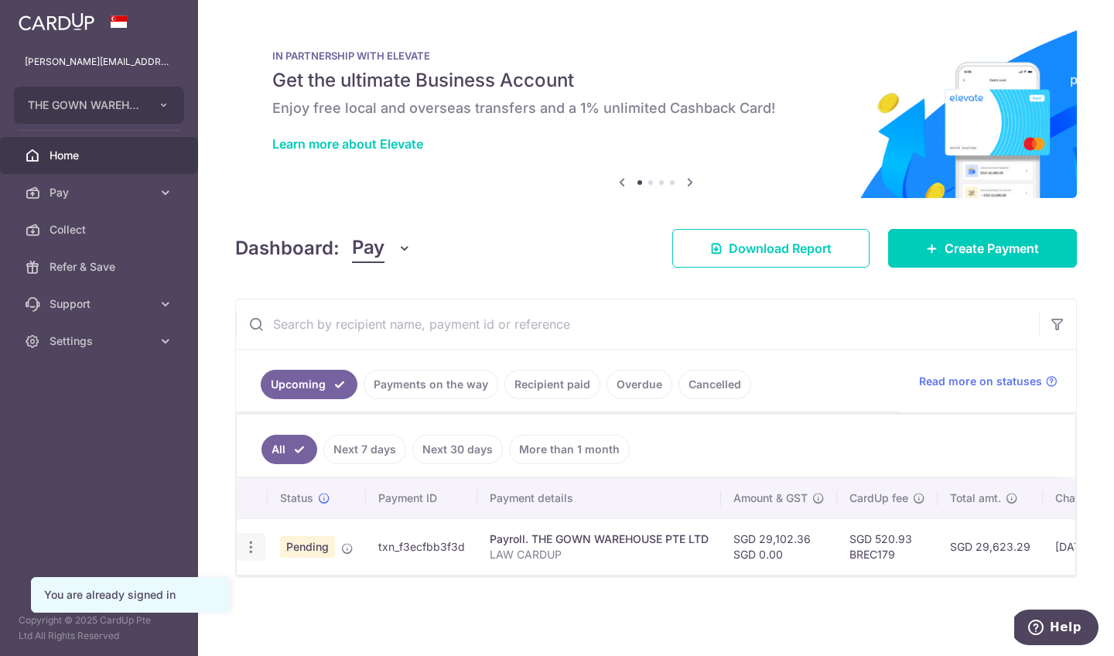
click at [248, 549] on icon "button" at bounding box center [251, 547] width 16 height 16
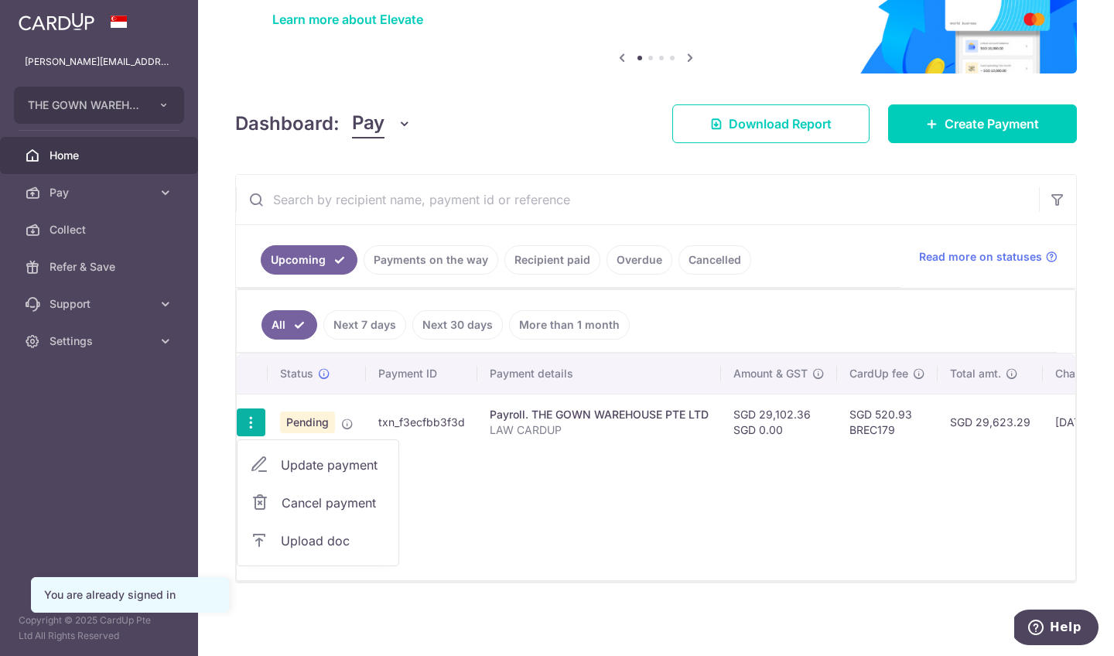
scroll to position [129, 0]
click at [317, 538] on span "Upload doc" at bounding box center [333, 540] width 105 height 19
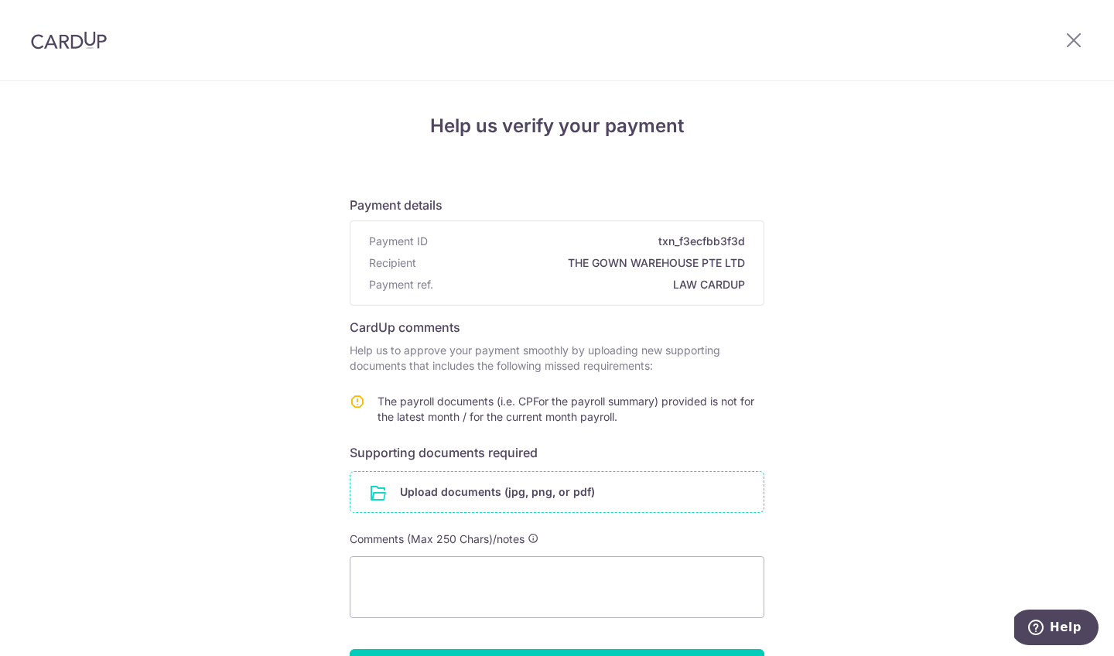
click at [403, 493] on input "file" at bounding box center [556, 492] width 413 height 40
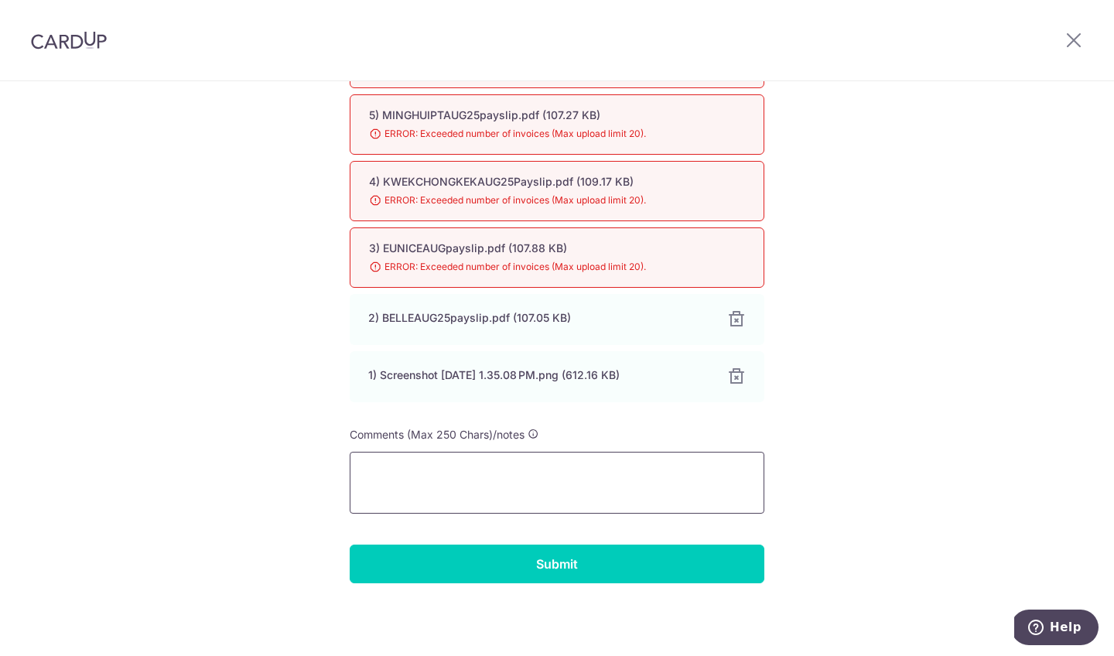
scroll to position [491, 0]
click at [602, 486] on textarea at bounding box center [557, 483] width 414 height 62
click at [598, 254] on div "3) EUNICEAUGpayslip.pdf (107.88 KB)" at bounding box center [538, 247] width 339 height 15
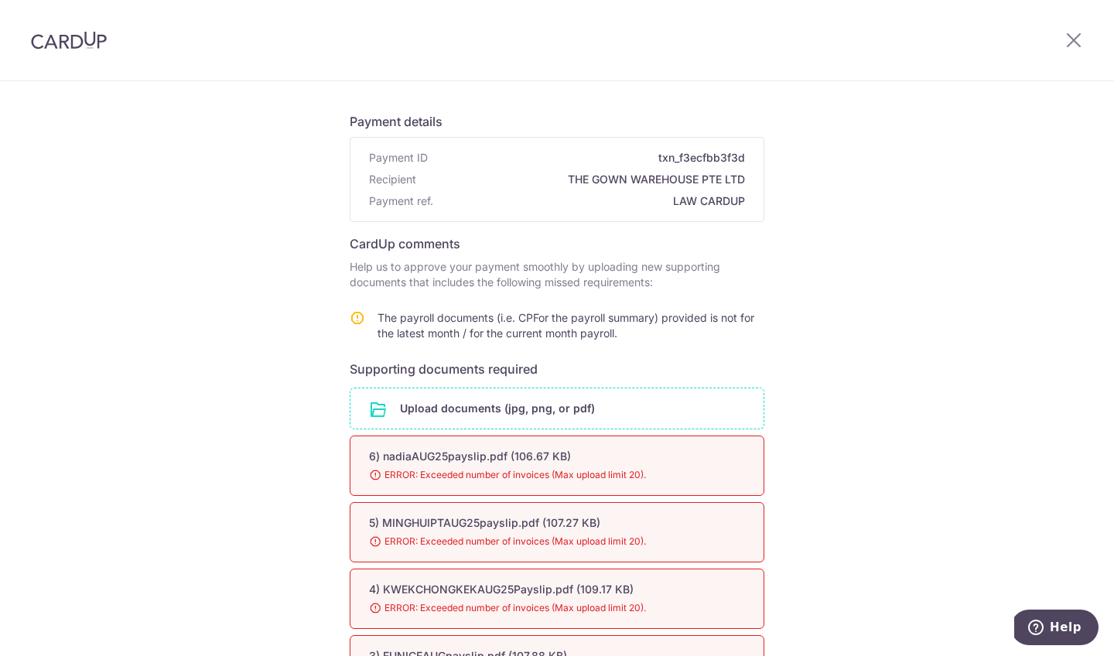
scroll to position [0, 0]
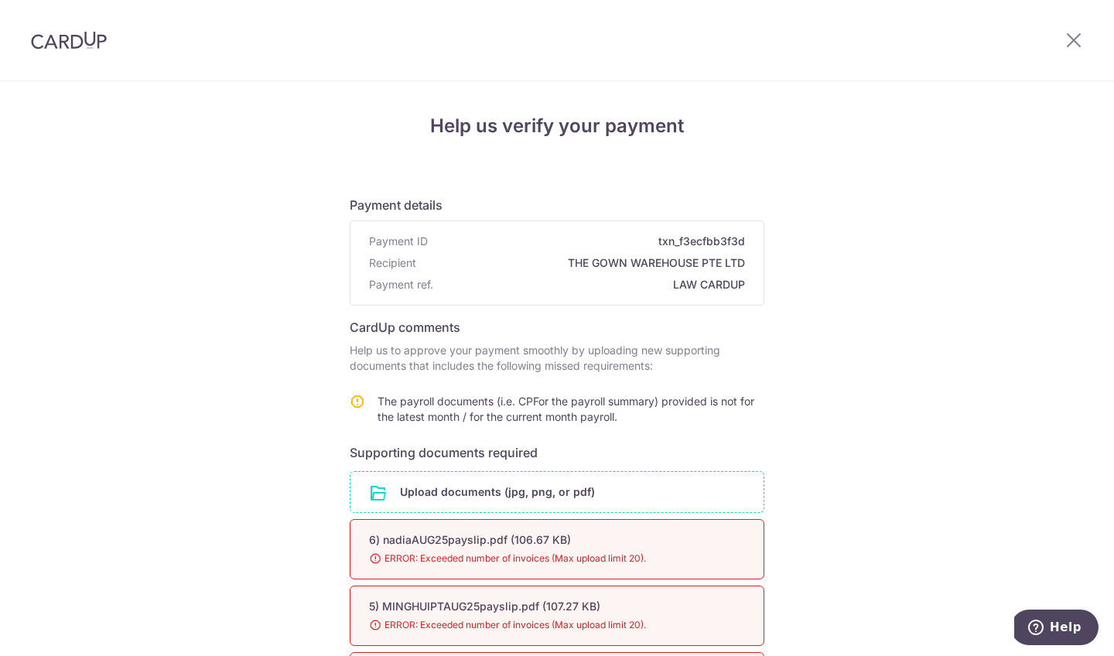
click at [537, 558] on span "ERROR: Exceeded number of invoices (Max upload limit 20)." at bounding box center [538, 558] width 339 height 15
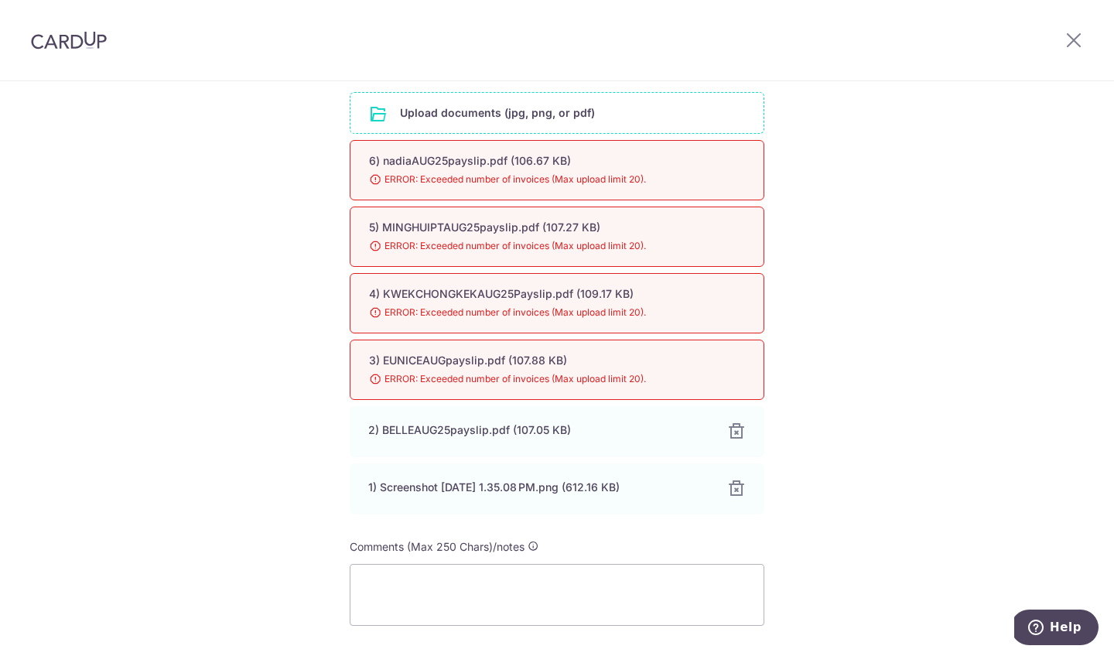
scroll to position [491, 0]
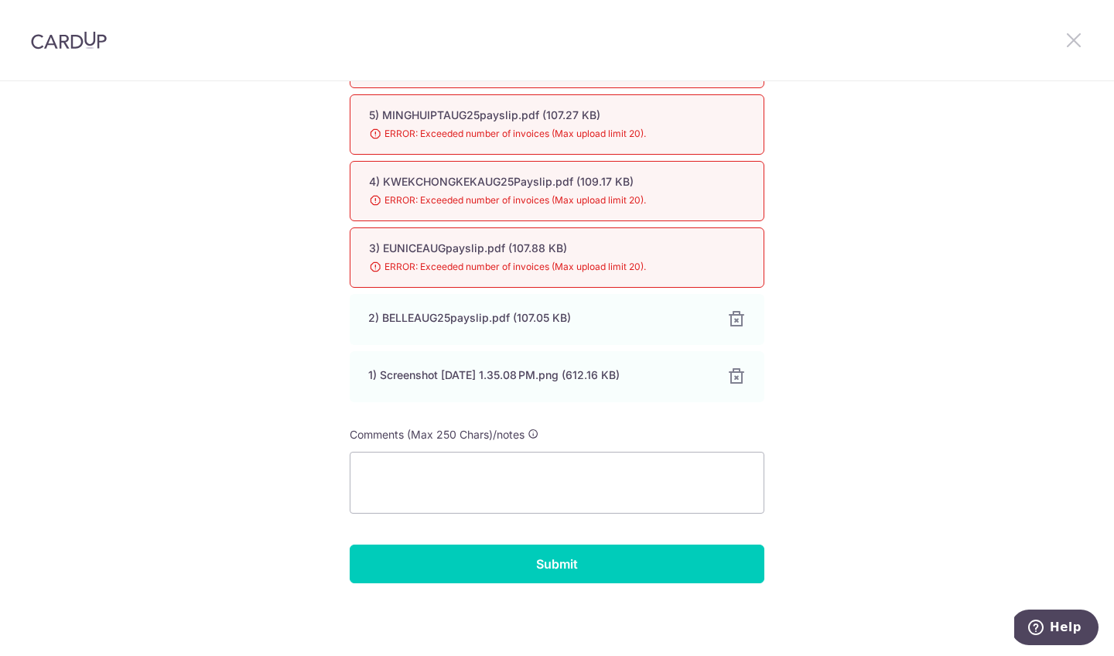
click at [1079, 40] on icon at bounding box center [1073, 39] width 19 height 19
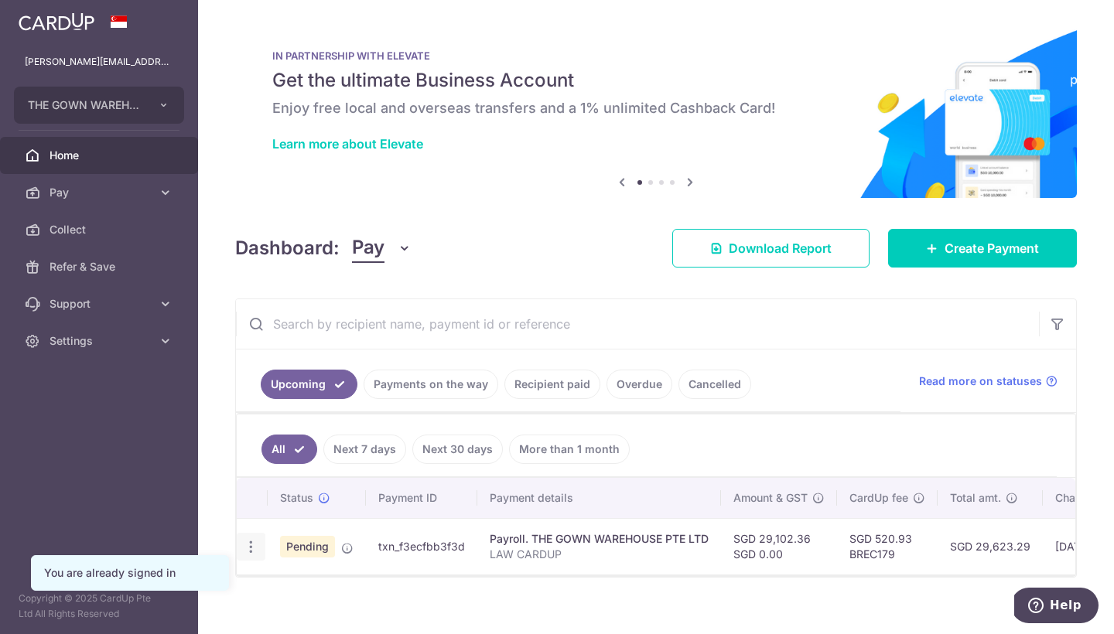
click at [252, 548] on icon "button" at bounding box center [251, 547] width 16 height 16
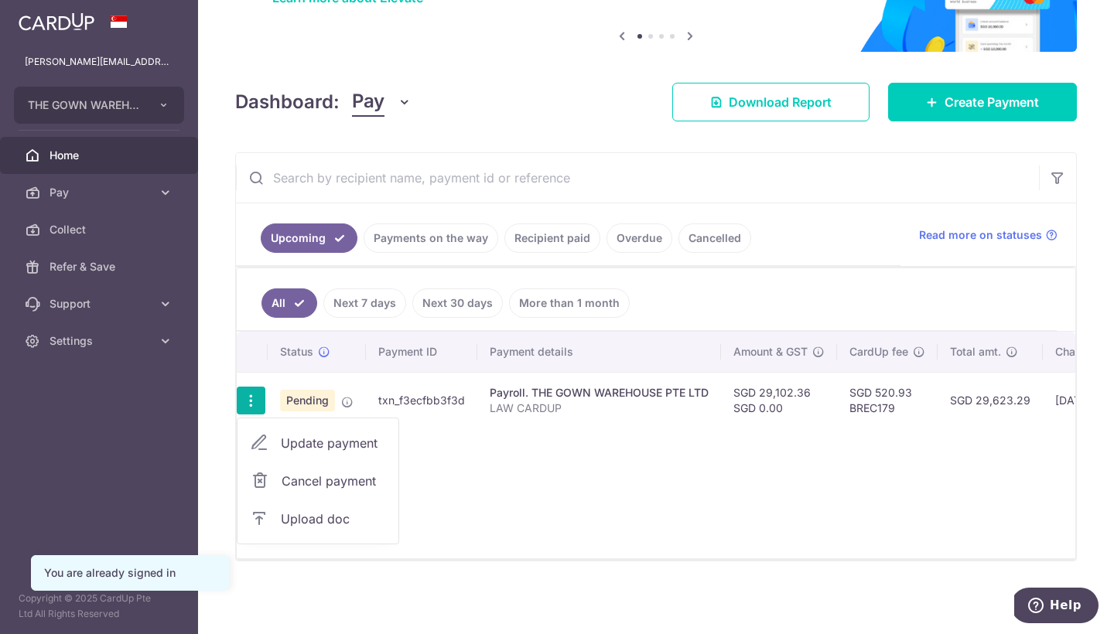
scroll to position [151, 0]
click at [321, 511] on span "Upload doc" at bounding box center [333, 519] width 105 height 19
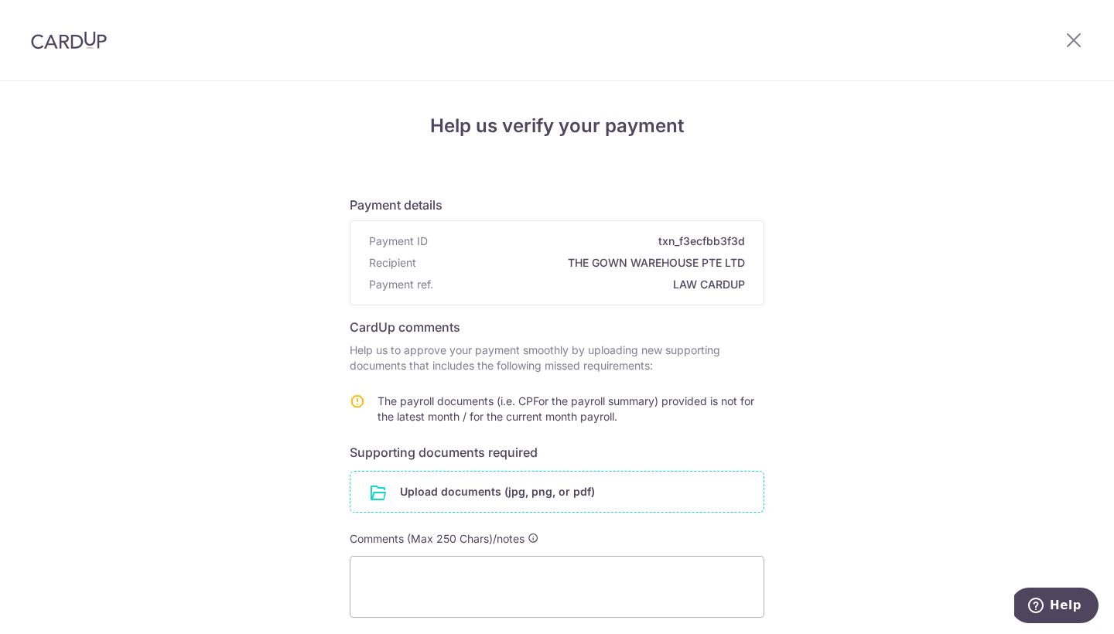
click at [469, 493] on input "file" at bounding box center [556, 492] width 413 height 40
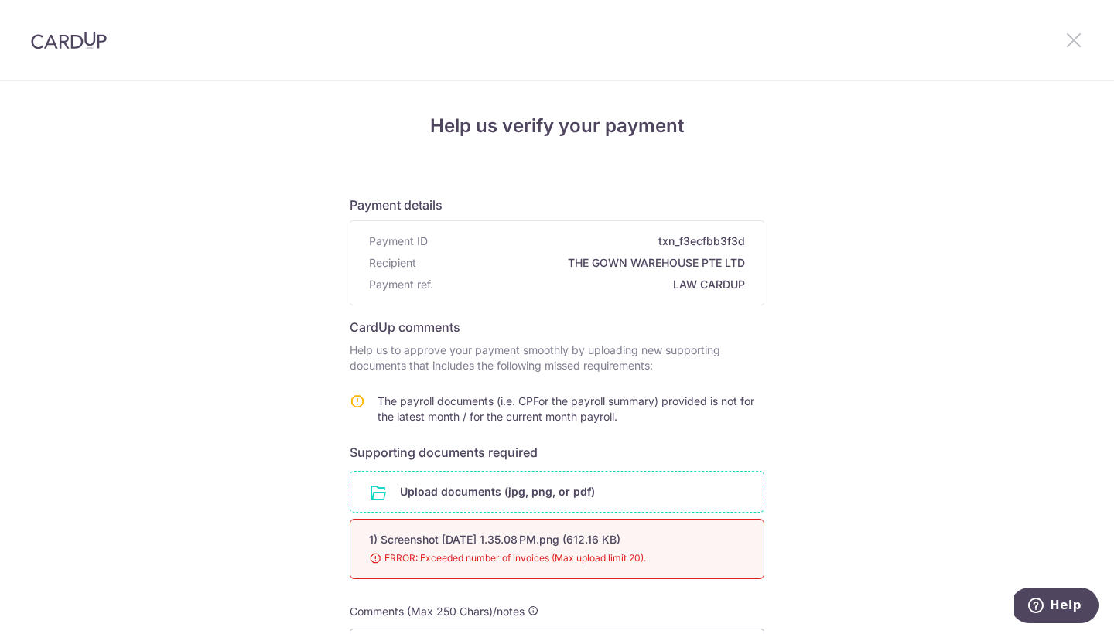
click at [1074, 47] on icon at bounding box center [1073, 39] width 19 height 19
